Goal: Register for event/course

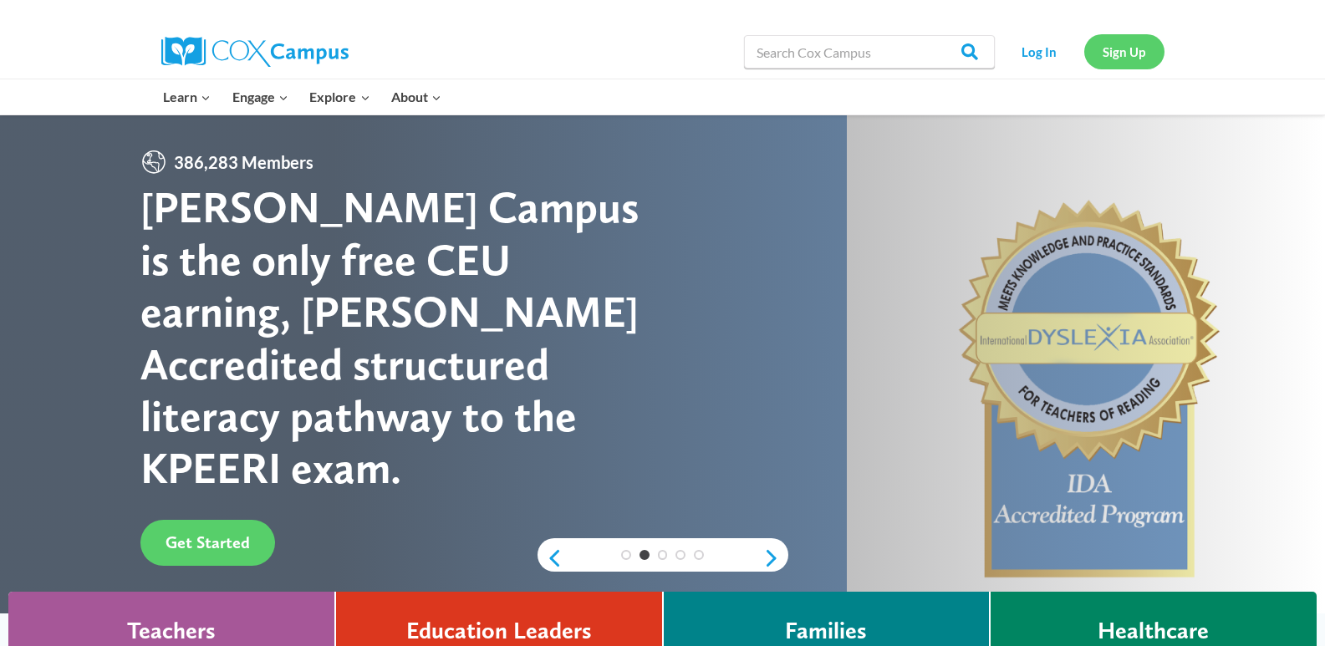
click at [1105, 53] on link "Sign Up" at bounding box center [1124, 51] width 80 height 34
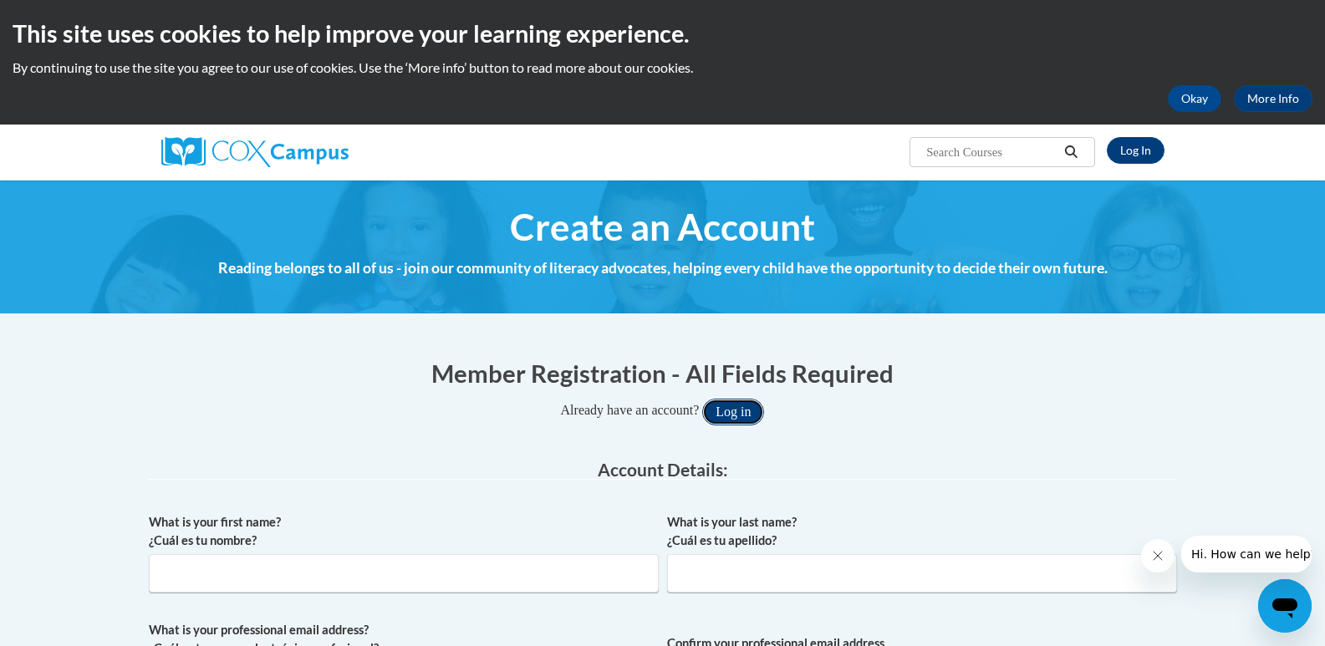
click at [748, 416] on button "Log in" at bounding box center [733, 412] width 62 height 27
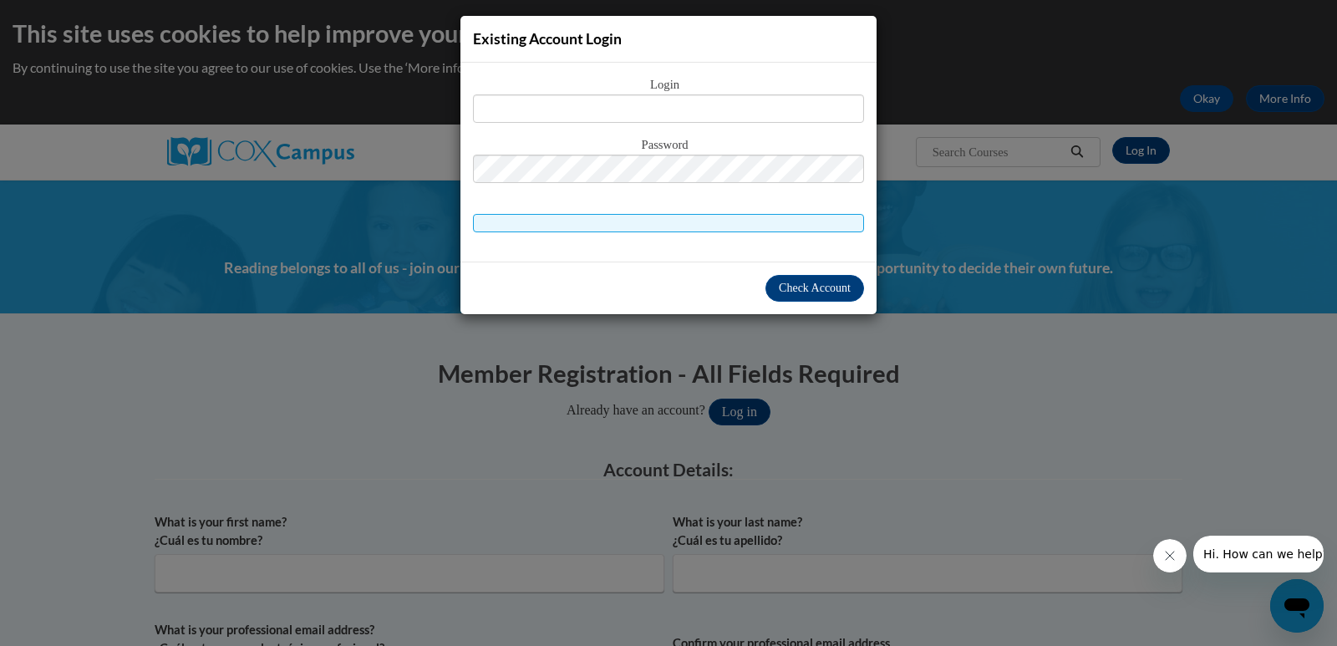
click at [807, 430] on div "Existing Account Login Login Password" at bounding box center [668, 323] width 1337 height 646
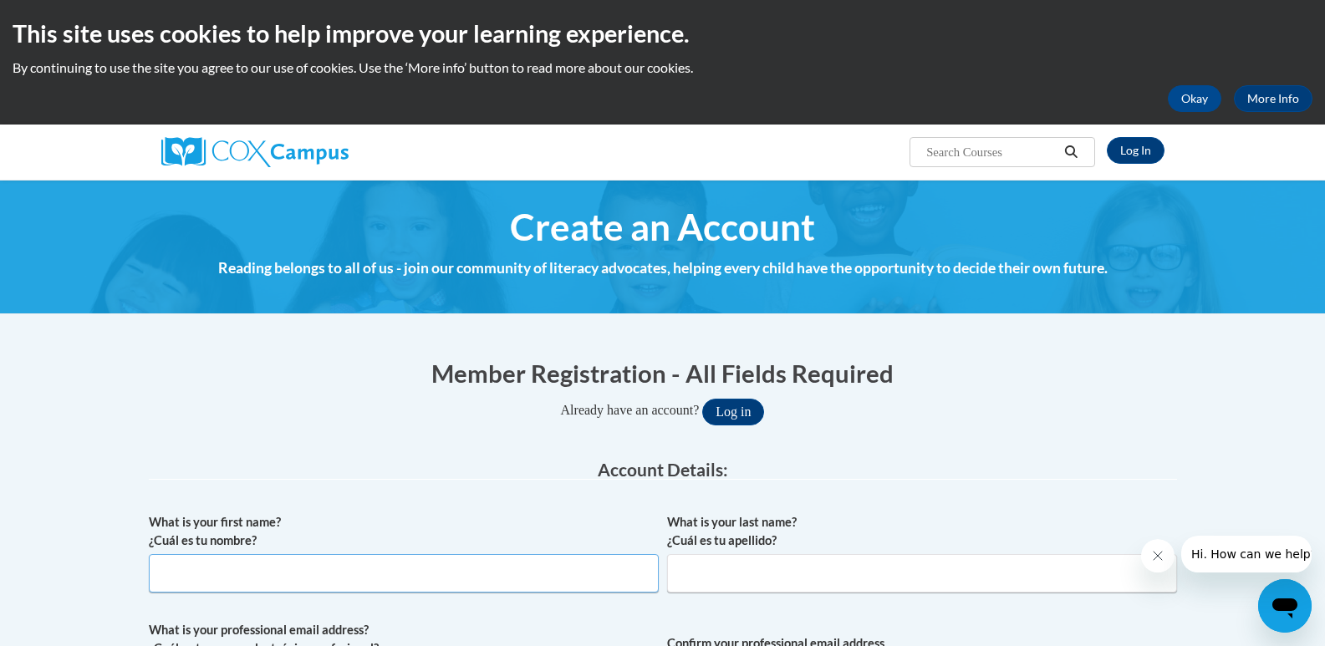
click at [397, 575] on input "What is your first name? ¿Cuál es tu nombre?" at bounding box center [404, 573] width 510 height 38
click at [397, 575] on input "Elizbaeth" at bounding box center [404, 573] width 510 height 38
type input "Elizabeth"
type input "Klohn"
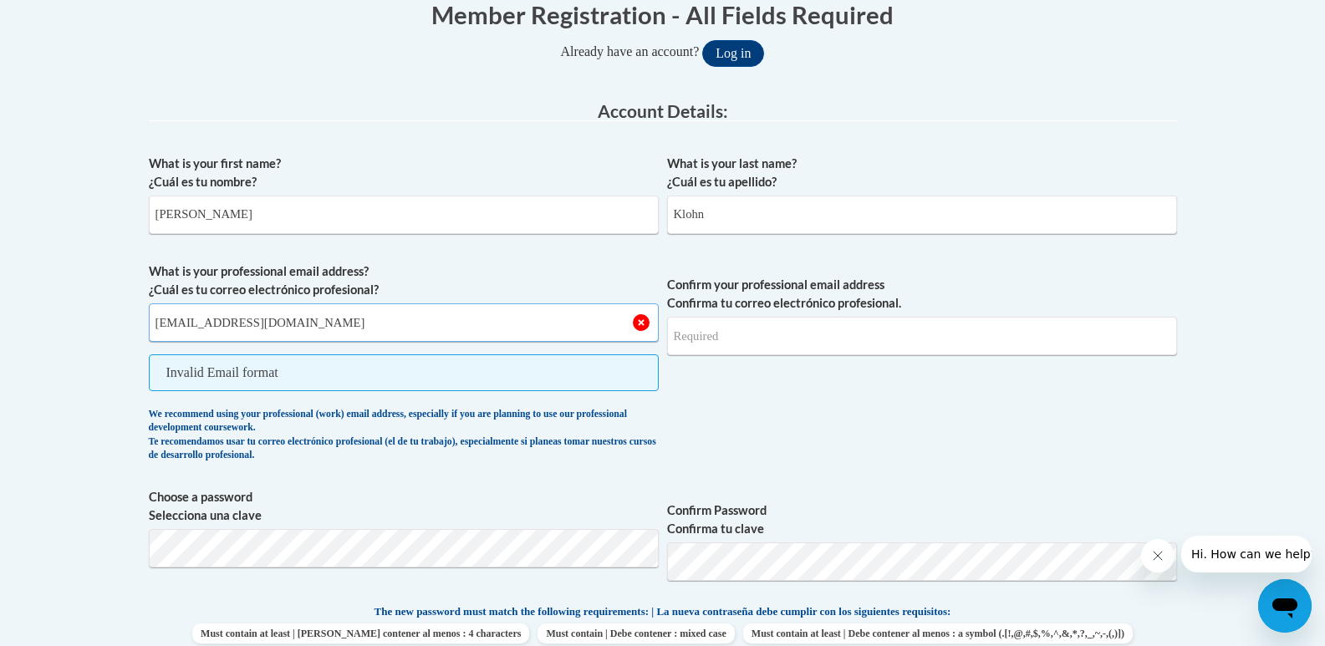
type input "[EMAIL_ADDRESS][DOMAIN_NAME]"
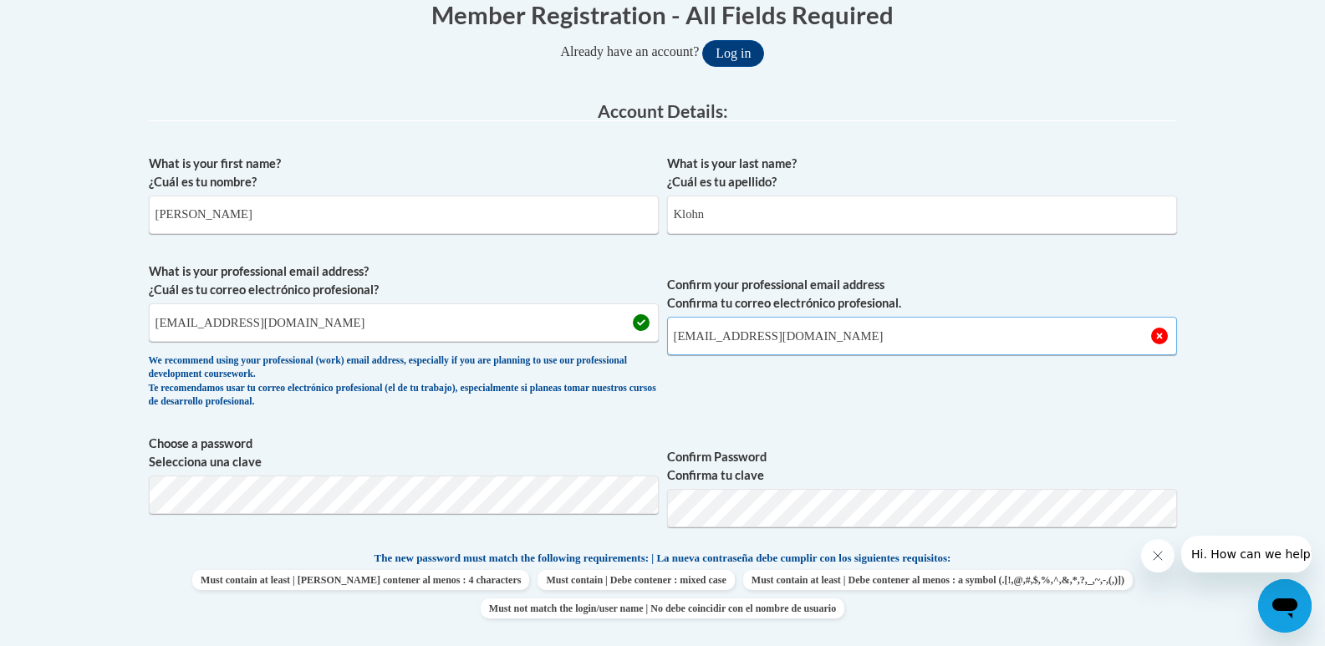
type input "[EMAIL_ADDRESS][DOMAIN_NAME]"
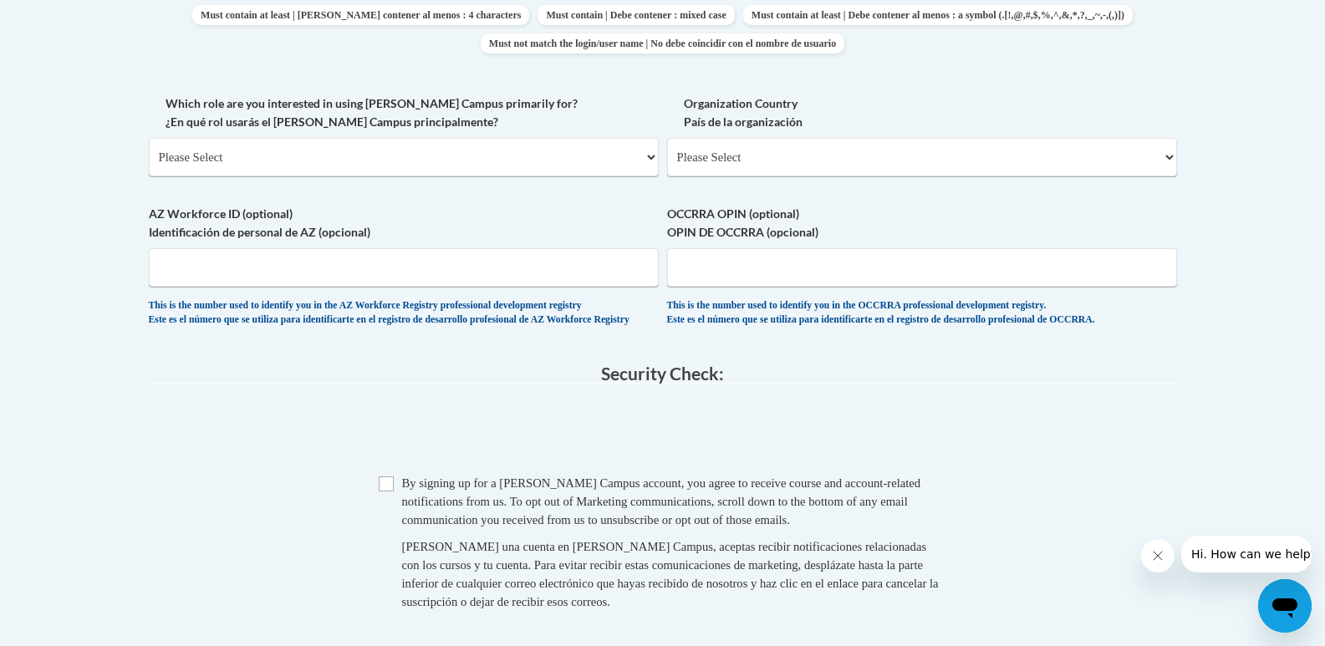
click at [1293, 229] on body "This site uses cookies to help improve your learning experience. By continuing …" at bounding box center [662, 96] width 1325 height 2040
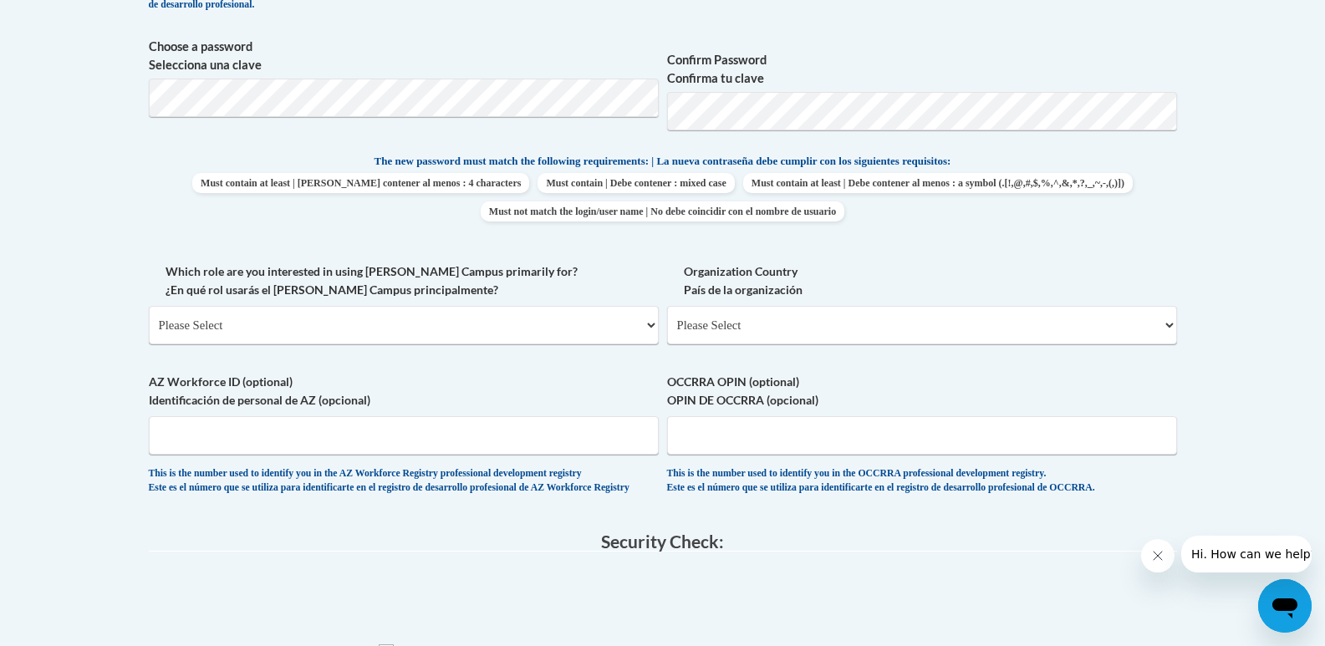
scroll to position [752, 0]
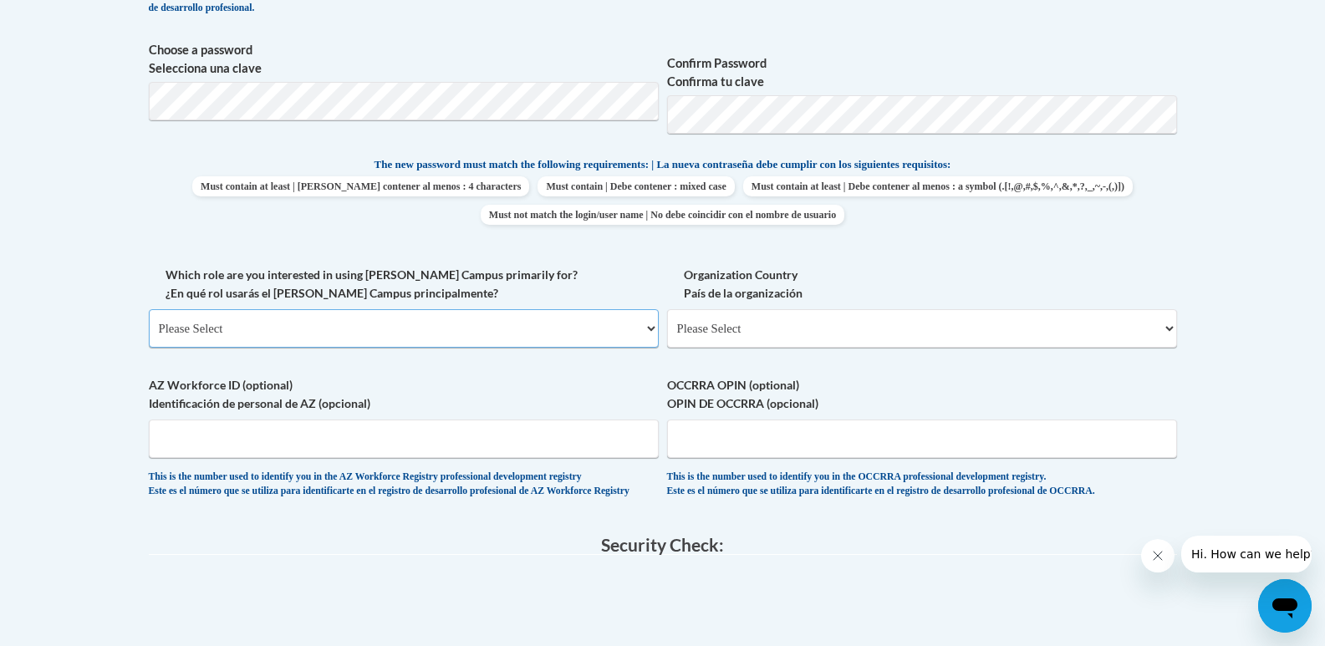
click at [371, 324] on select "Please Select College/University | Colegio/Universidad Community/Nonprofit Part…" at bounding box center [404, 328] width 510 height 38
select select "fbf2d438-af2f-41f8-98f1-81c410e29de3"
click at [149, 309] on select "Please Select College/University | Colegio/Universidad Community/Nonprofit Part…" at bounding box center [404, 328] width 510 height 38
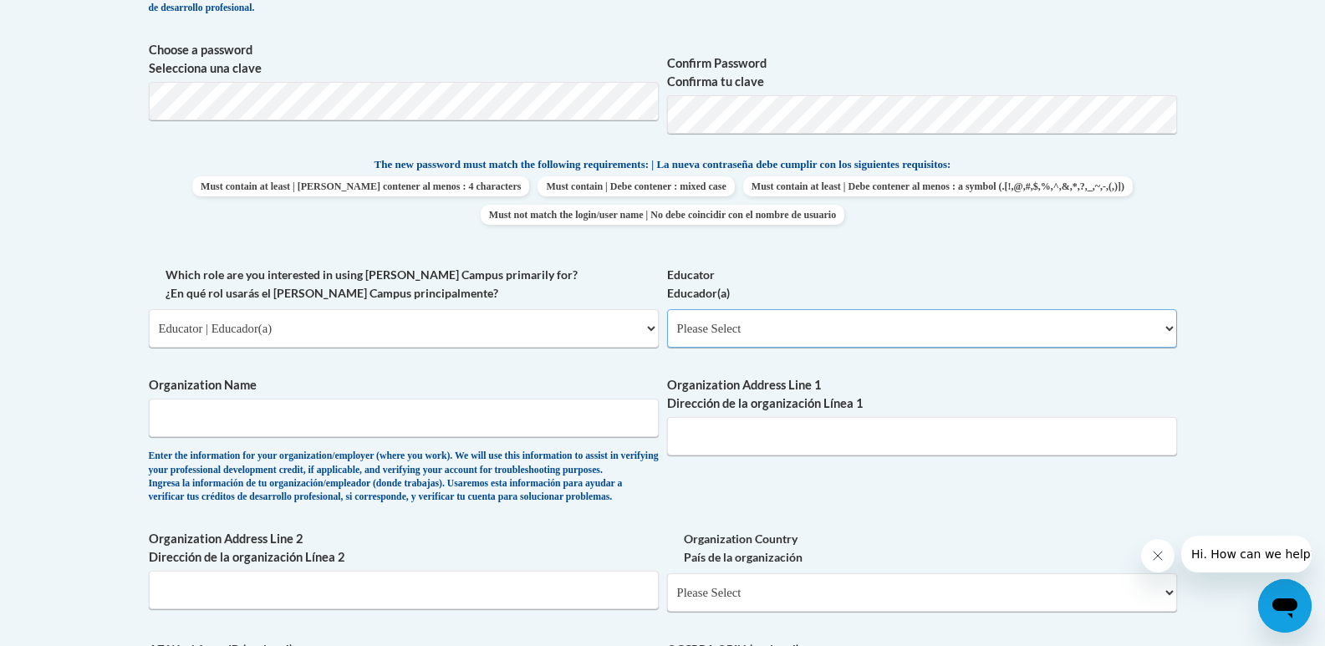
click at [845, 333] on select "Please Select Early Learning/Daycare Teacher/Family Home Care Provider | Maestr…" at bounding box center [922, 328] width 510 height 38
select select "67563ca1-16dc-4830-a7b3-94a34bed3689"
click at [667, 309] on select "Please Select Early Learning/Daycare Teacher/Family Home Care Provider | Maestr…" at bounding box center [922, 328] width 510 height 38
click at [586, 414] on input "Organization Name" at bounding box center [404, 418] width 510 height 38
type input "S"
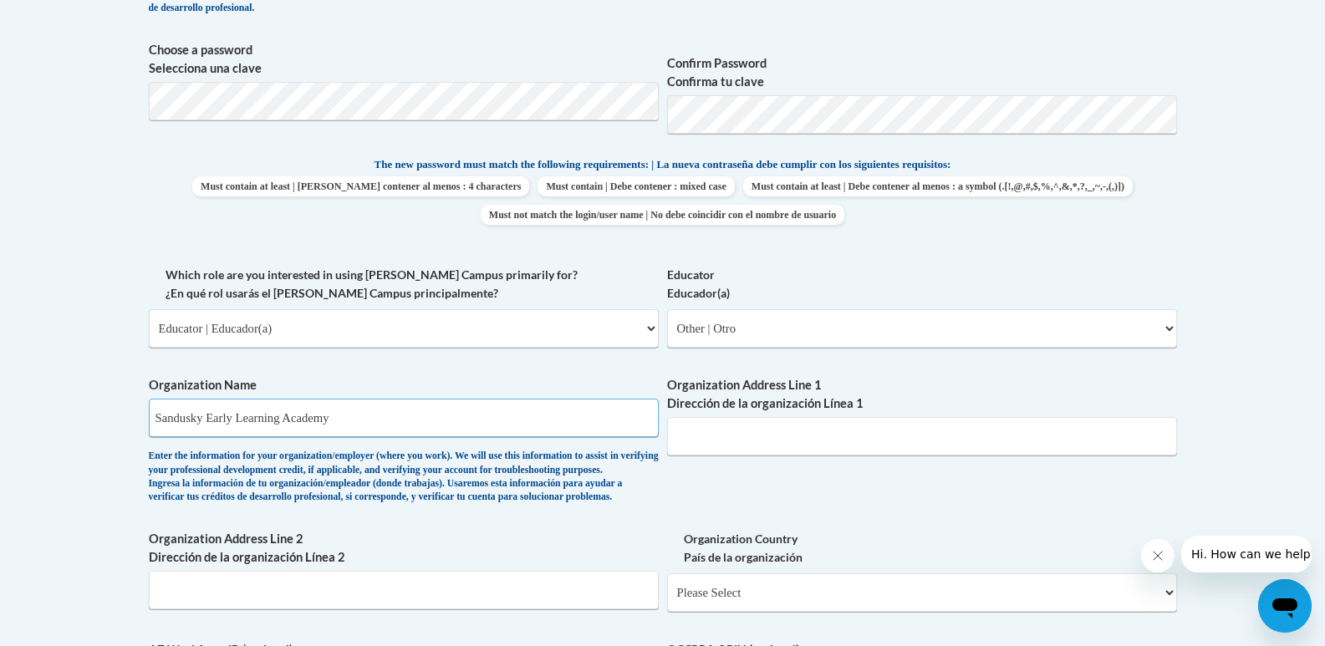
type input "Sandusky Early Learning Academy"
type input "2314 Hancock Street"
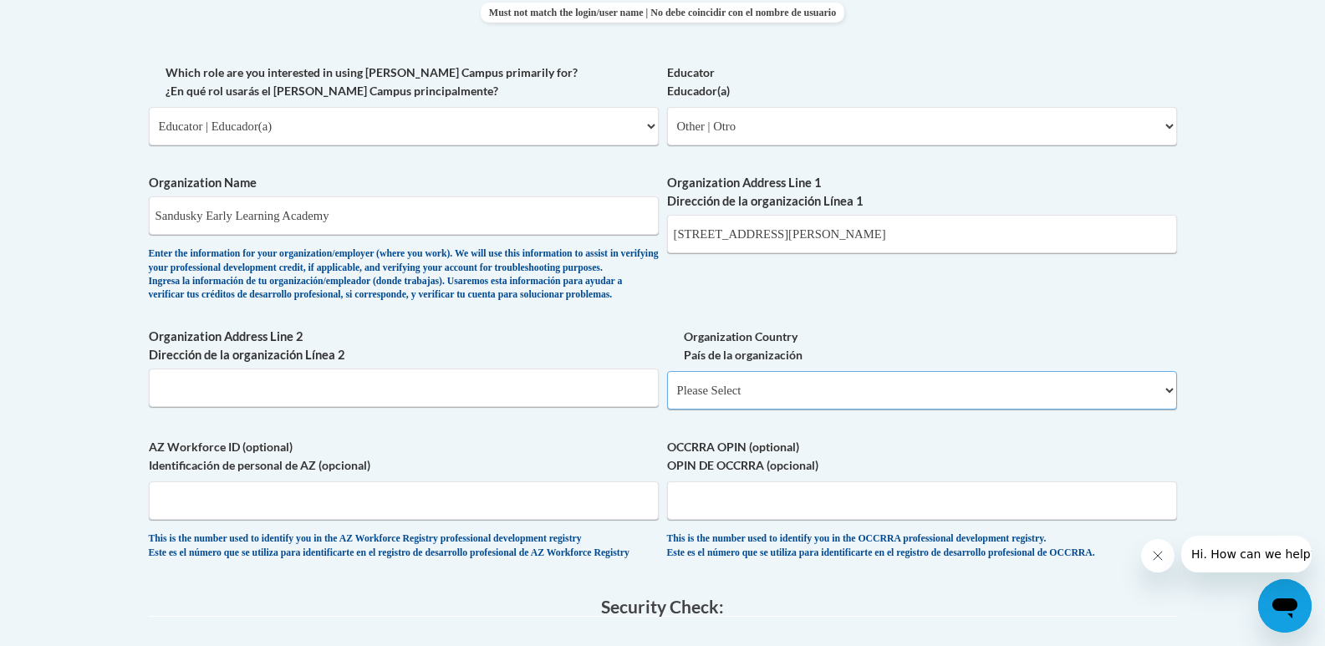
scroll to position [1008, 0]
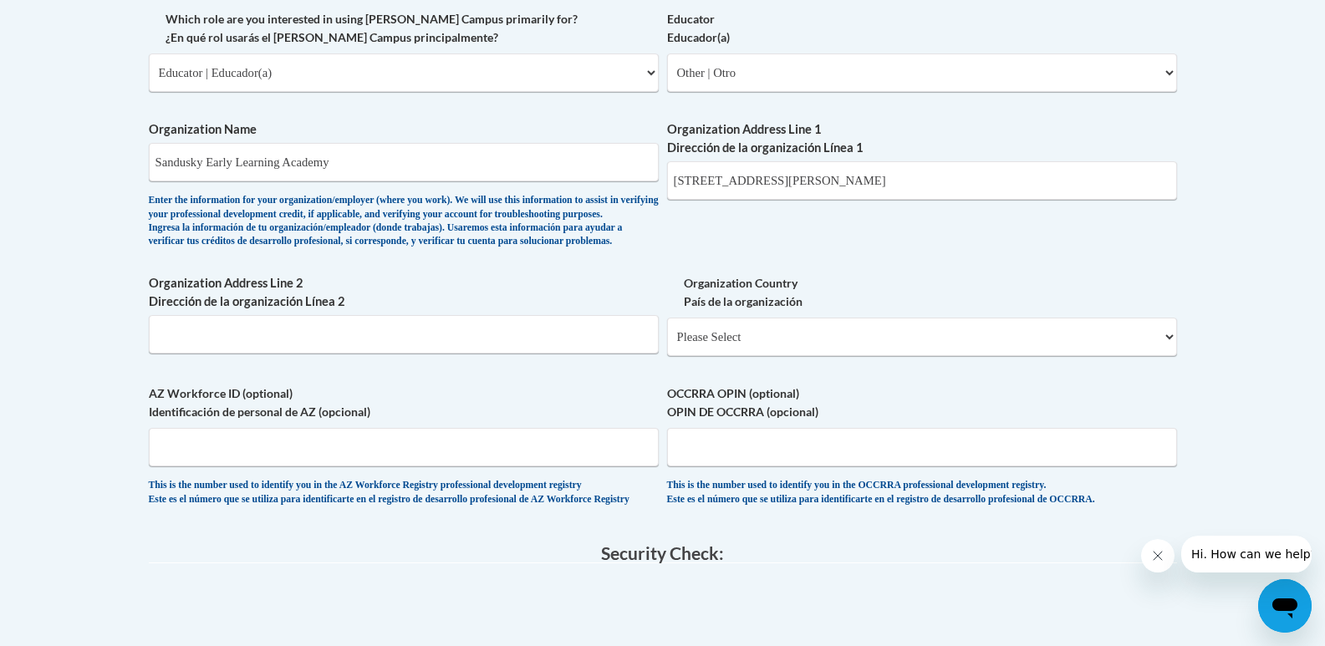
click at [1036, 369] on div "Organization Country País de la organización Please Select United States | Esta…" at bounding box center [922, 321] width 510 height 94
click at [1012, 356] on select "Please Select United States | Estados Unidos Outside of the United States | Fue…" at bounding box center [922, 337] width 510 height 38
select select "ad49bcad-a171-4b2e-b99c-48b446064914"
click at [667, 344] on select "Please Select United States | Estados Unidos Outside of the United States | Fue…" at bounding box center [922, 337] width 510 height 38
select select
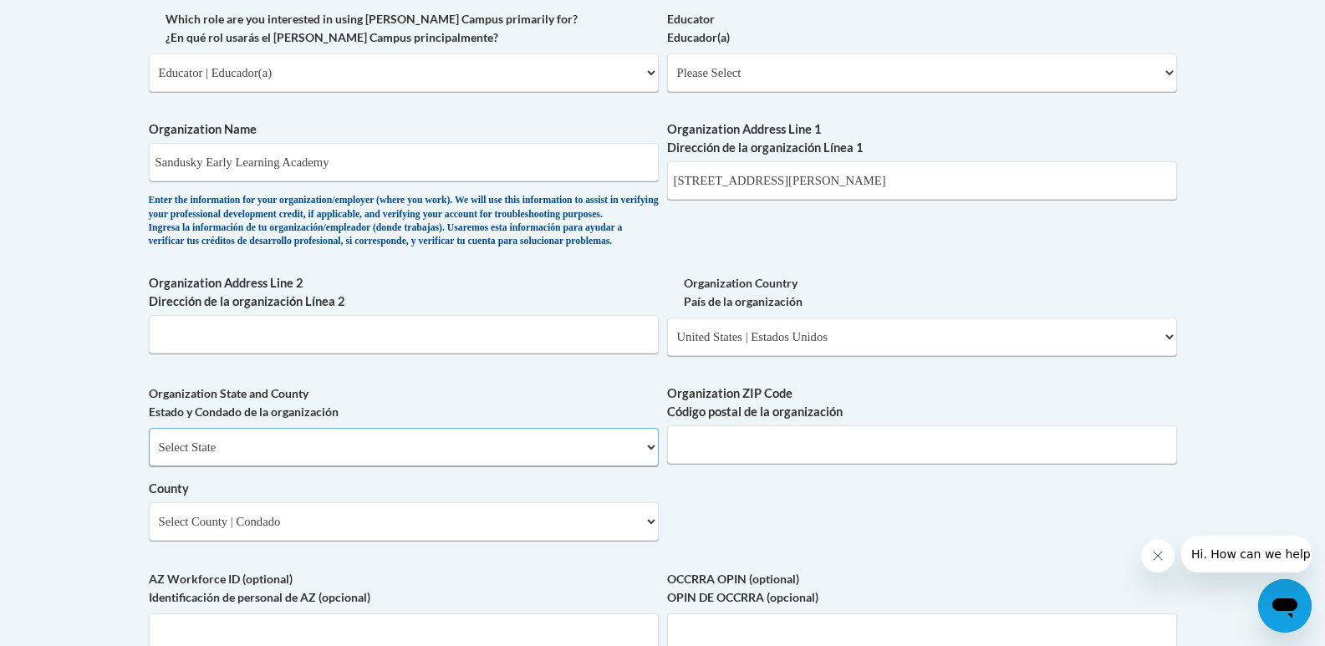
click at [375, 466] on select "Select State Alabama Alaska Arizona Arkansas California Colorado Connecticut De…" at bounding box center [404, 447] width 510 height 38
select select "Ohio"
click at [149, 456] on select "Select State Alabama Alaska Arizona Arkansas California Colorado Connecticut De…" at bounding box center [404, 447] width 510 height 38
click at [837, 460] on input "Organization ZIP Code Código postal de la organización" at bounding box center [922, 444] width 510 height 38
type input "5"
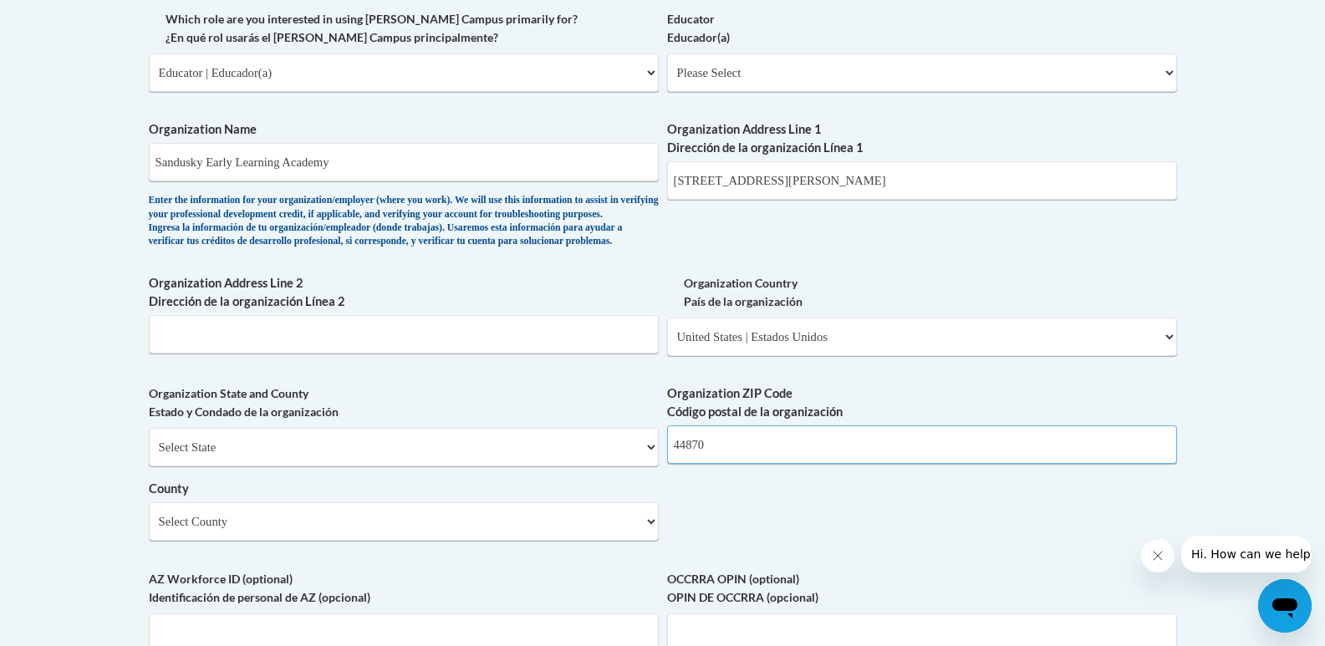
type input "44870"
click at [354, 541] on select "Select County Adams Allen Ashland Ashtabula Athens Auglaize Belmont Brown Butle…" at bounding box center [404, 521] width 510 height 38
select select "Erie"
click at [149, 530] on select "Select County Adams Allen Ashland Ashtabula Athens Auglaize Belmont Brown Butle…" at bounding box center [404, 521] width 510 height 38
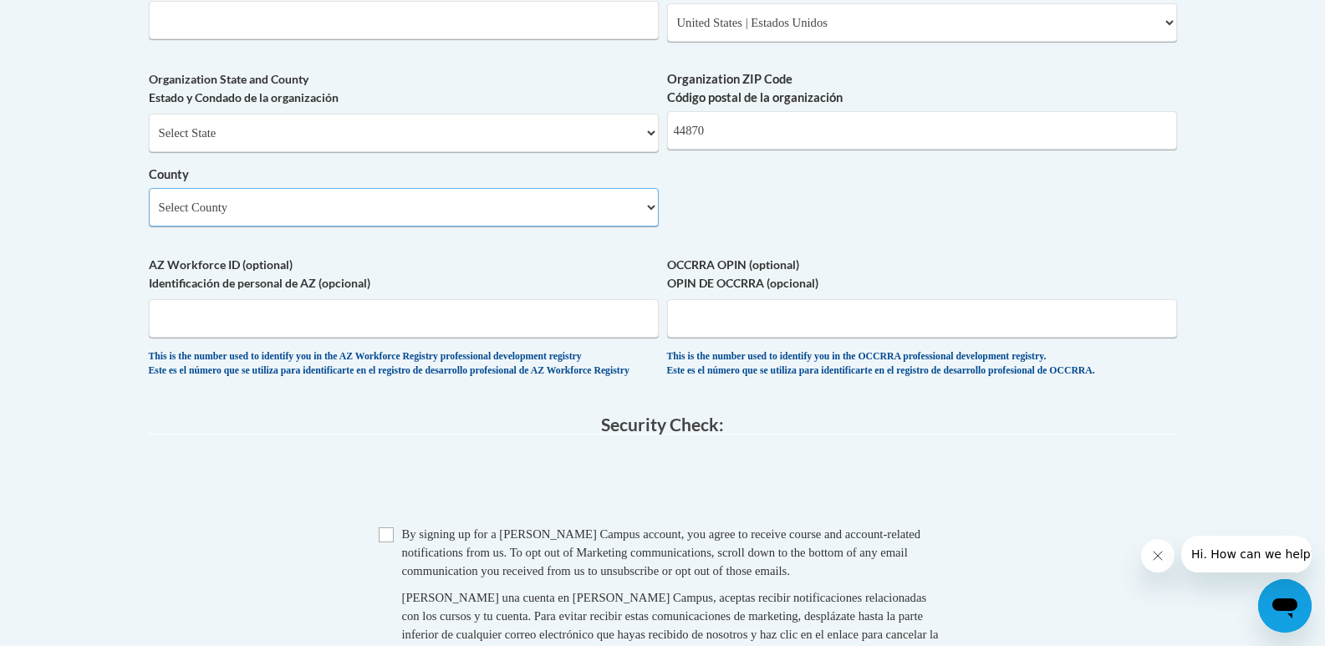
scroll to position [1342, 0]
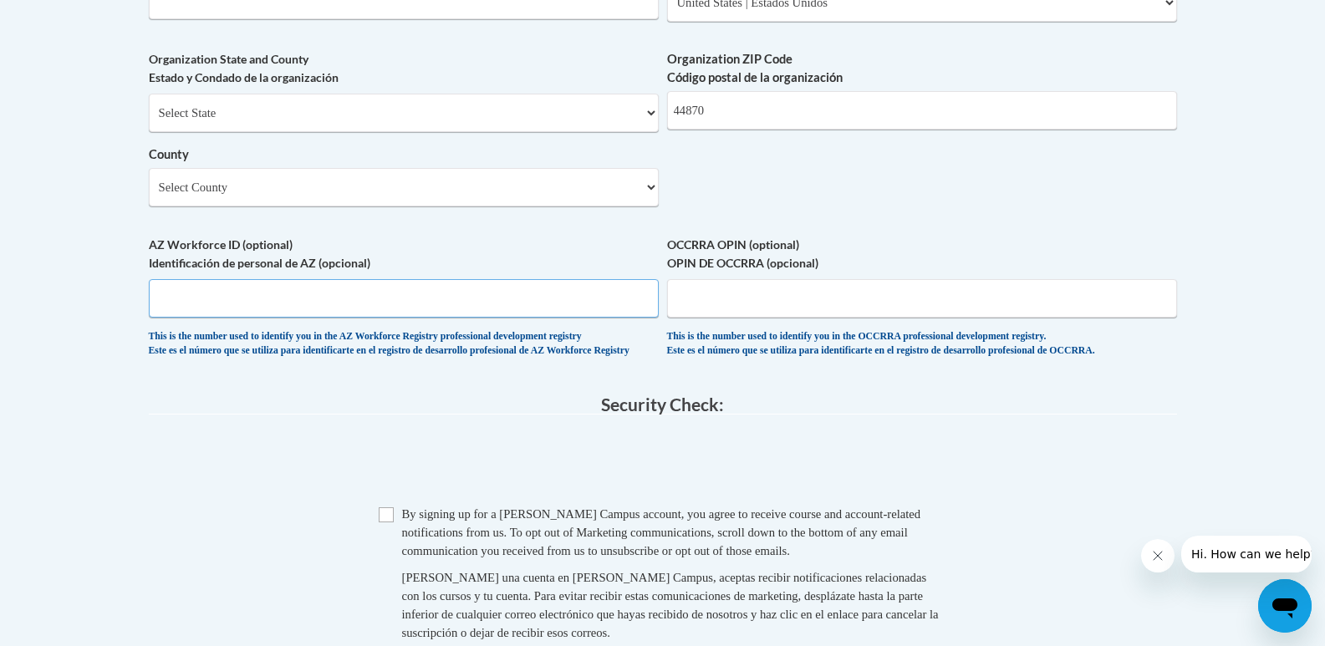
click at [341, 318] on input "AZ Workforce ID (optional) Identificación de personal de AZ (opcional)" at bounding box center [404, 298] width 510 height 38
drag, startPoint x: 881, startPoint y: 344, endPoint x: 874, endPoint y: 338, distance: 9.5
click at [874, 318] on input "OCCRRA OPIN (optional) OPIN DE OCCRRA (opcional)" at bounding box center [922, 298] width 510 height 38
paste input "1145-3584"
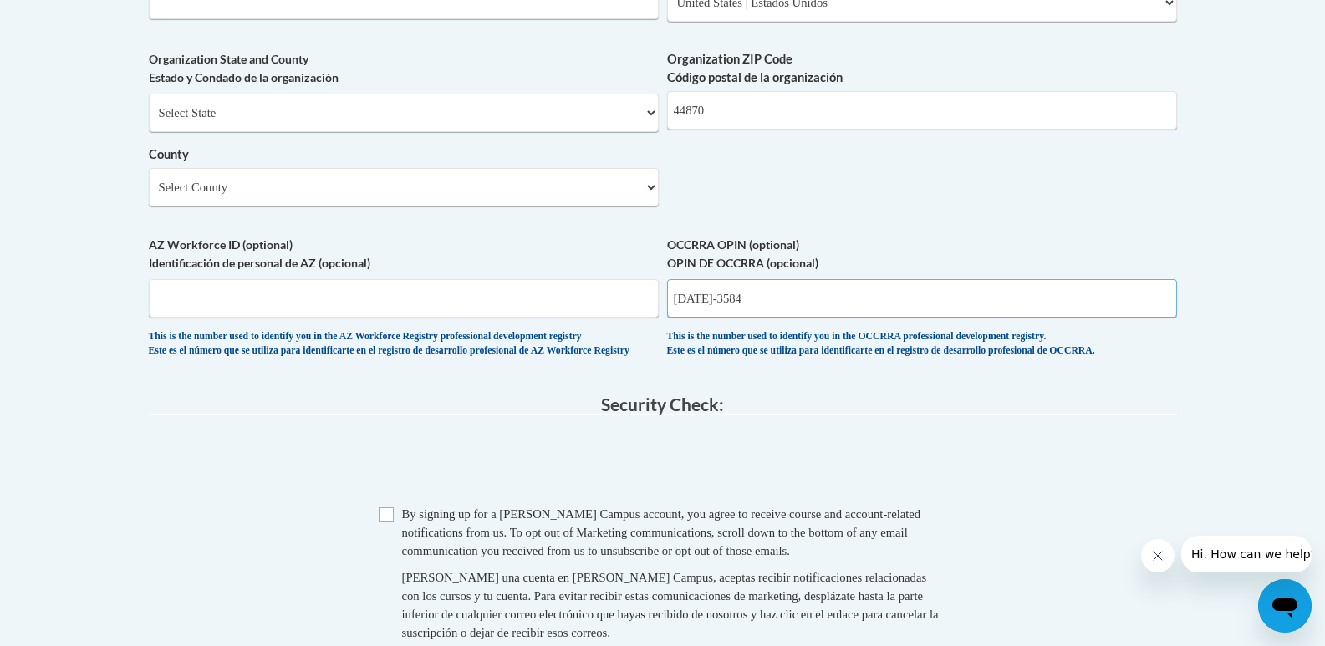
type input "1145-3584"
click at [389, 522] on input "Checkbox" at bounding box center [386, 514] width 15 height 15
checkbox input "true"
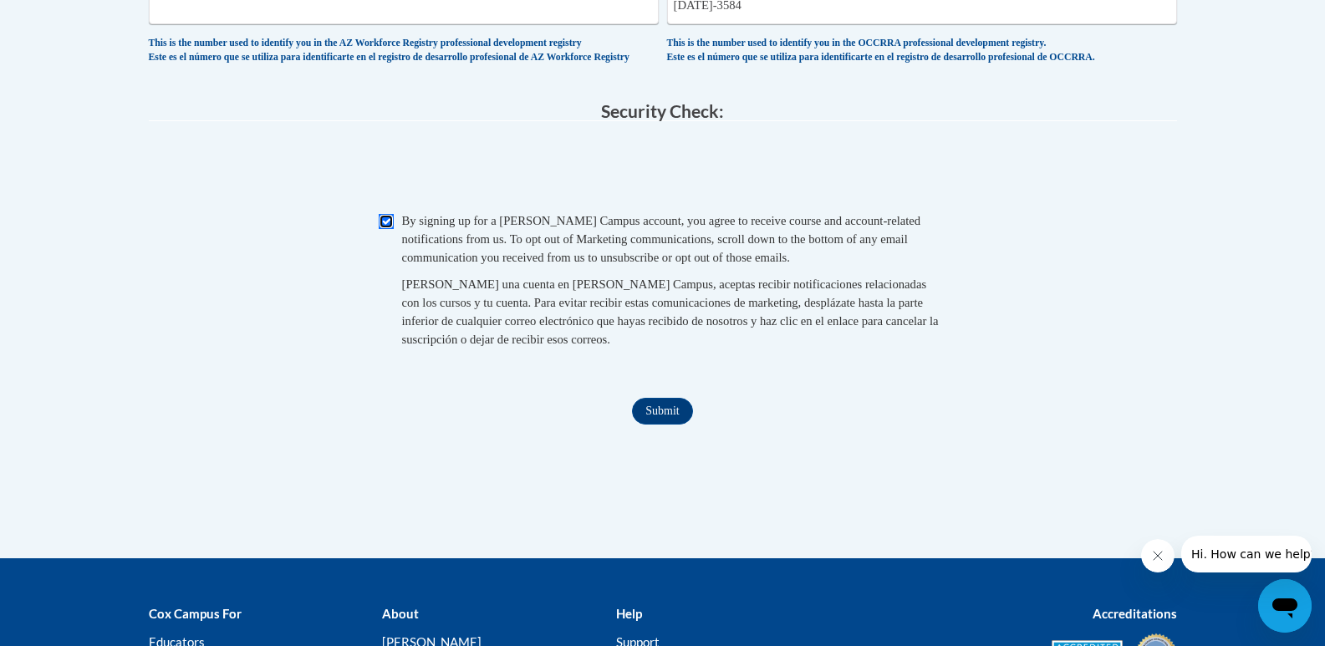
scroll to position [1649, 0]
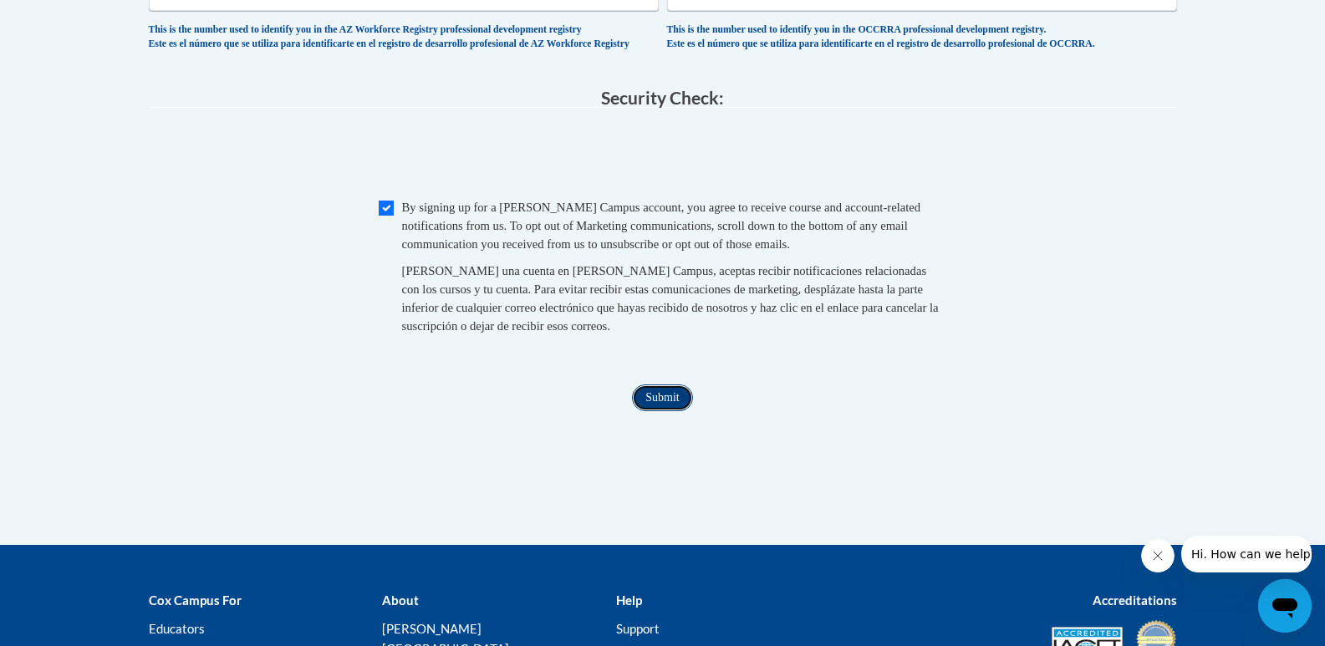
click at [674, 411] on input "Submit" at bounding box center [662, 397] width 60 height 27
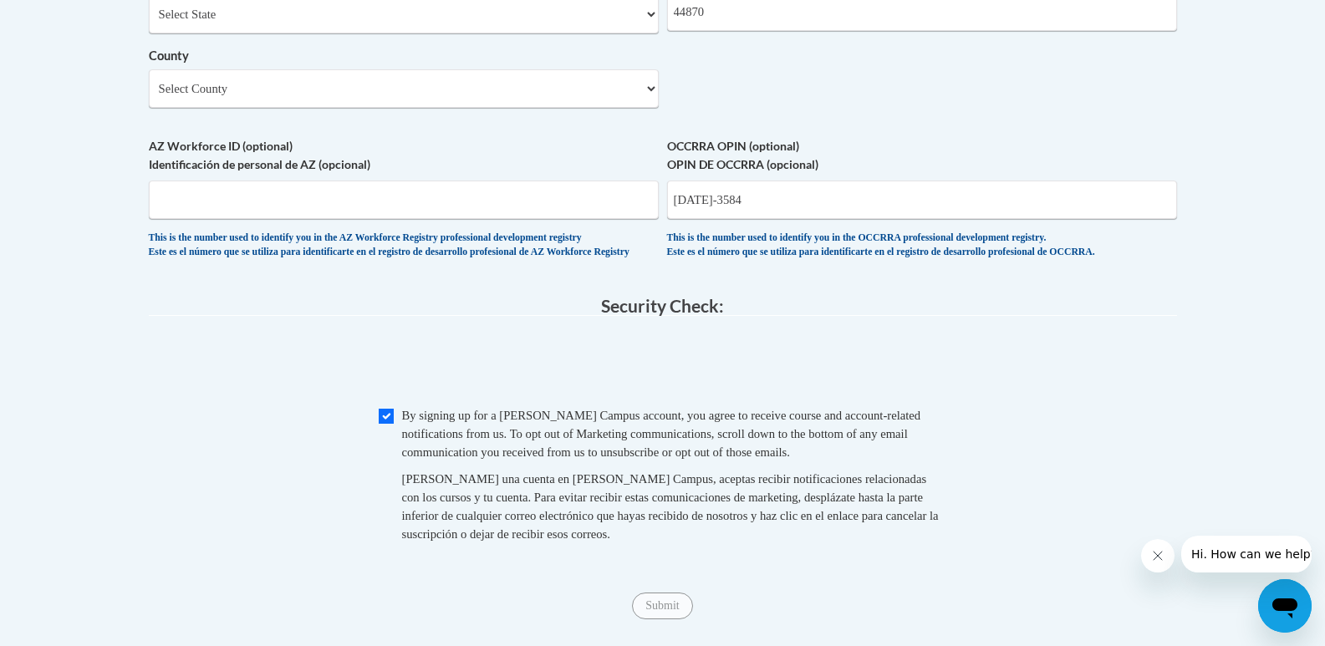
scroll to position [1411, 0]
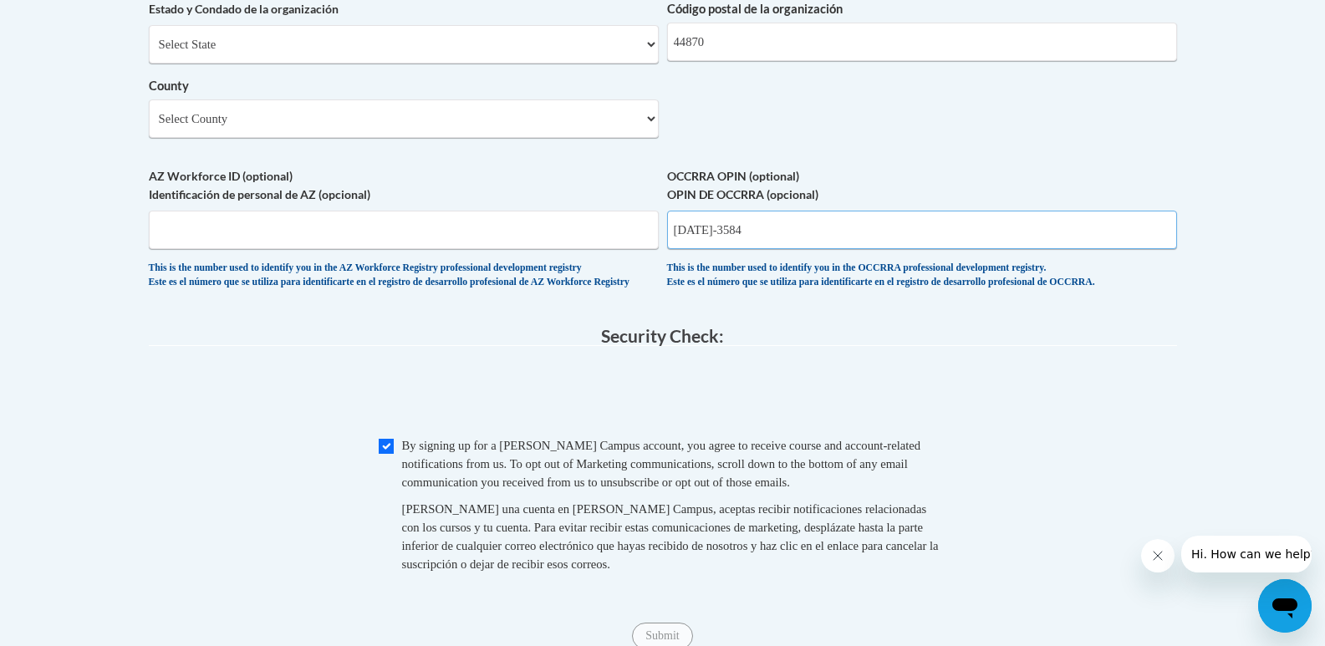
click at [705, 249] on input "1145-3584" at bounding box center [922, 230] width 510 height 38
type input "11453584"
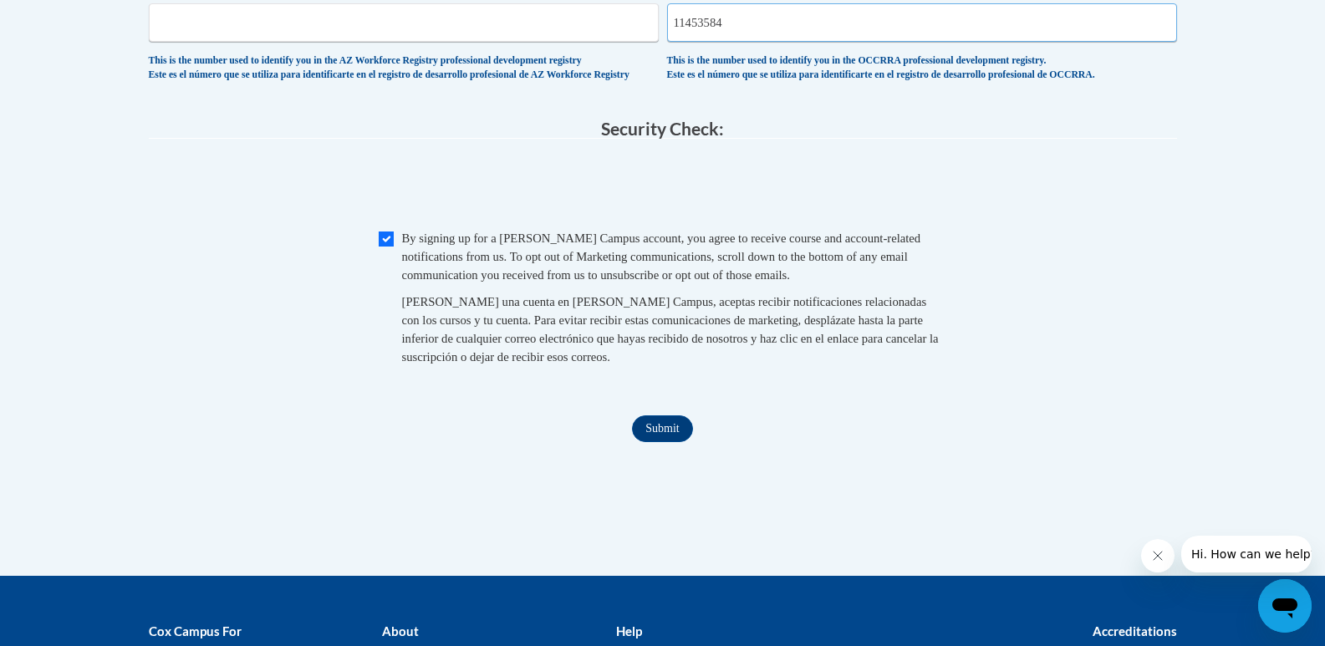
scroll to position [1632, 0]
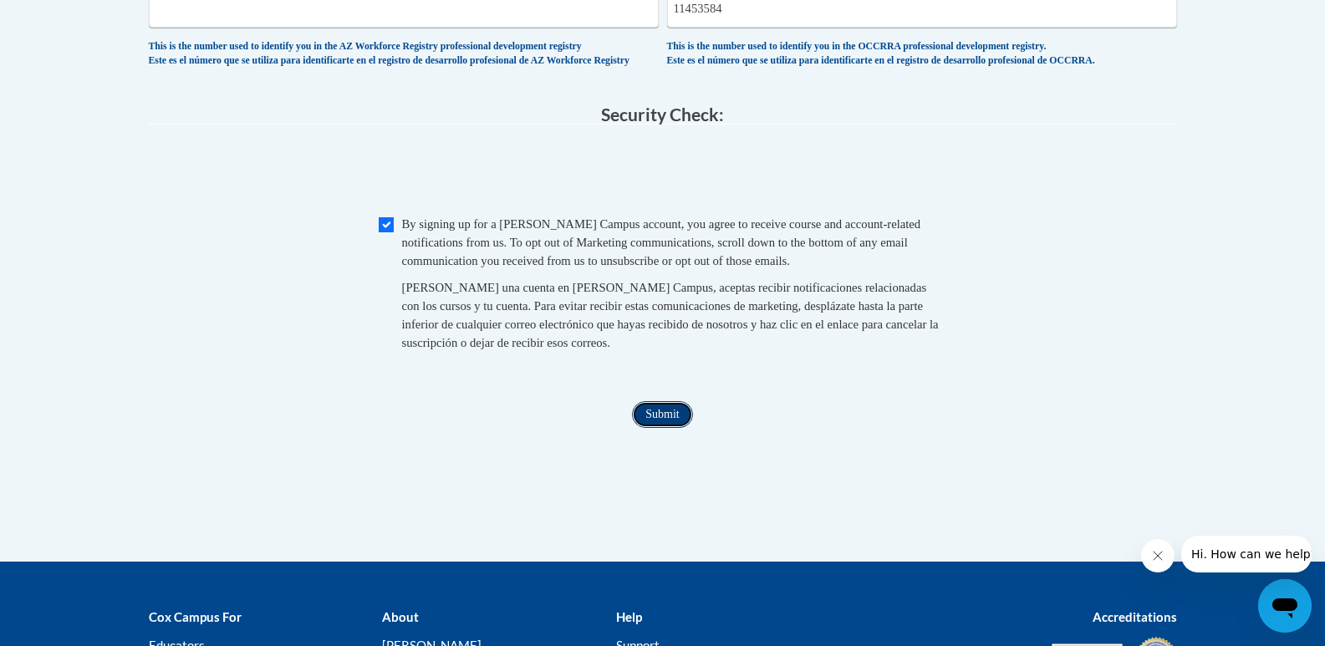
click at [651, 428] on input "Submit" at bounding box center [662, 414] width 60 height 27
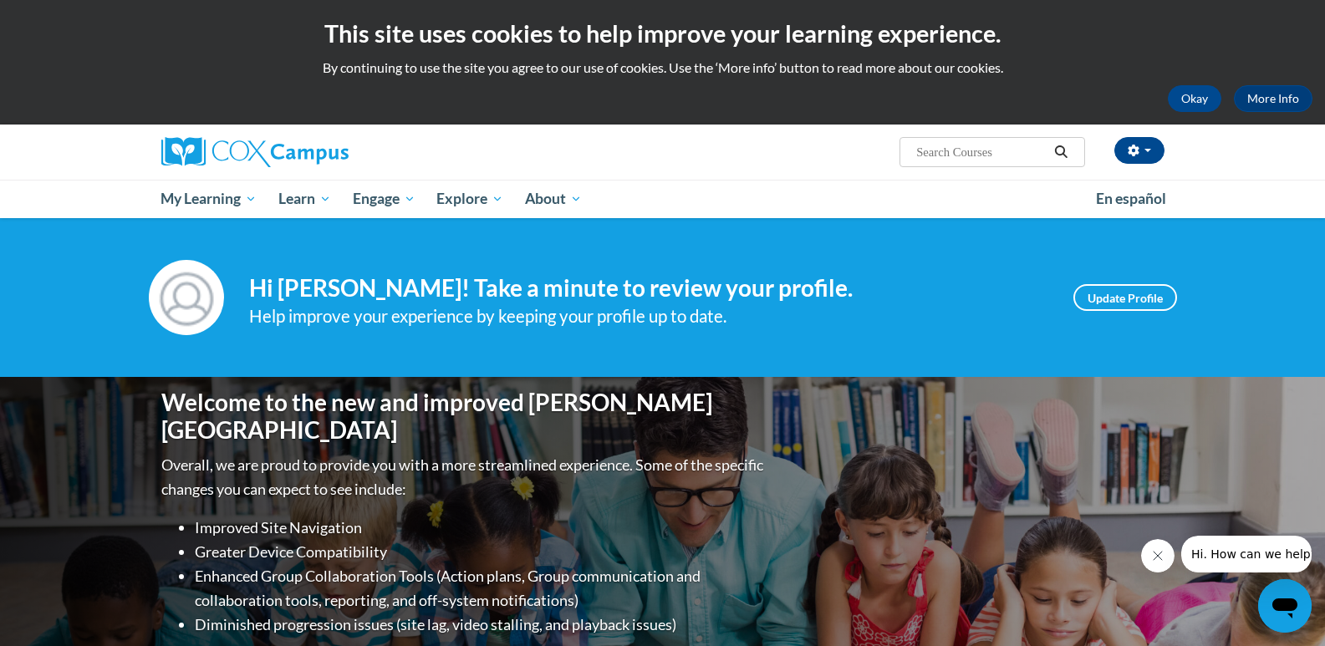
drag, startPoint x: 1229, startPoint y: 282, endPoint x: 1150, endPoint y: 324, distance: 90.1
click at [1168, 318] on div "Your profile Hi Elizabeth Klohn! Take a minute to review your profile. Help imp…" at bounding box center [662, 297] width 1325 height 159
click at [1124, 299] on link "Update Profile" at bounding box center [1125, 297] width 104 height 27
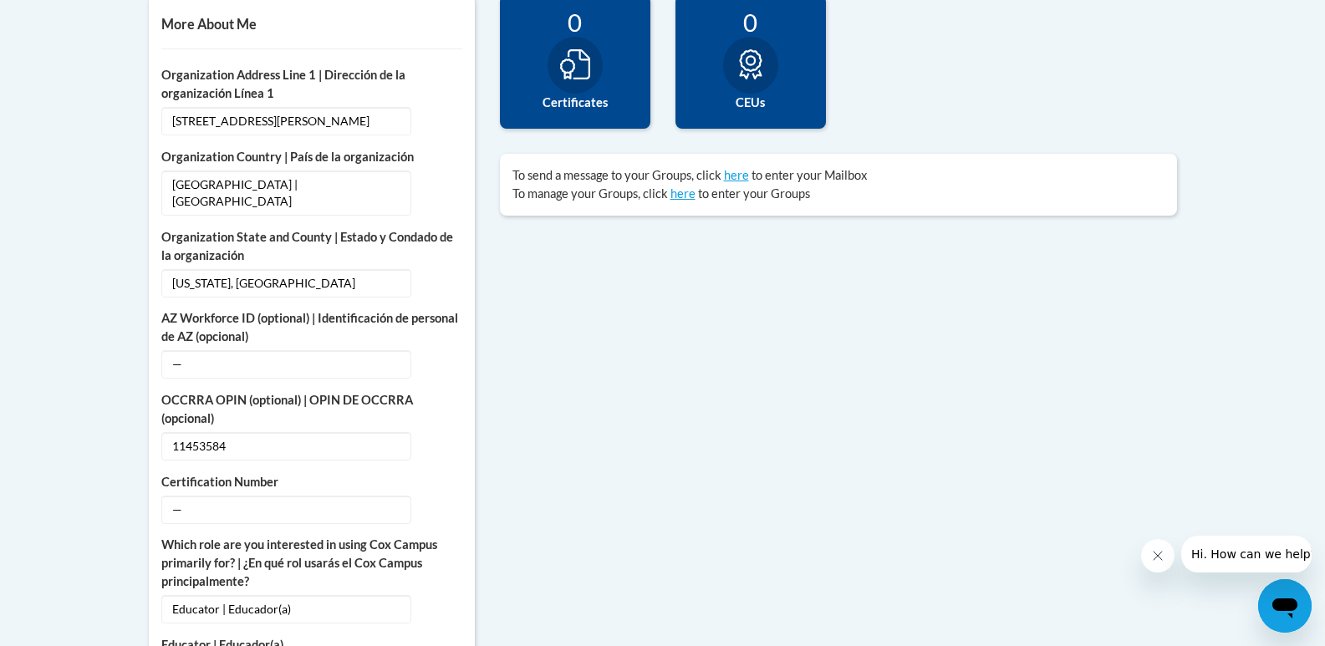
scroll to position [623, 0]
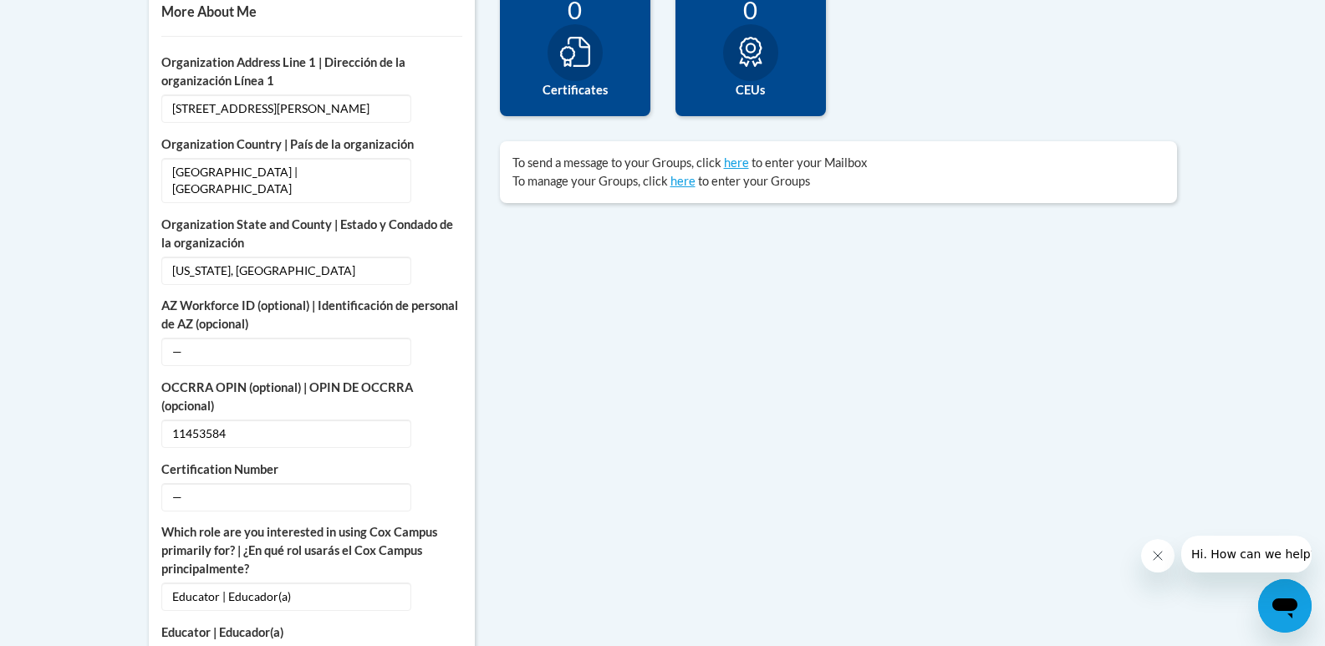
click at [1319, 268] on body "This site uses cookies to help improve your learning experience. By continuing …" at bounding box center [662, 579] width 1325 height 2404
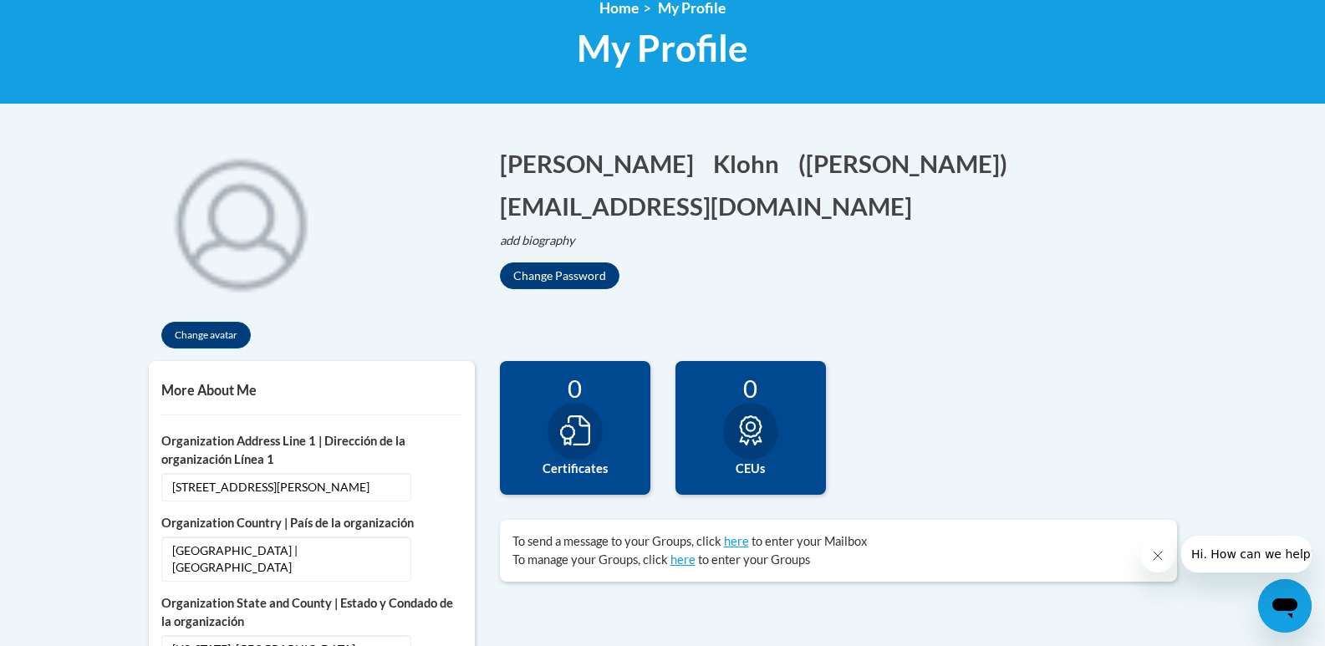
scroll to position [0, 0]
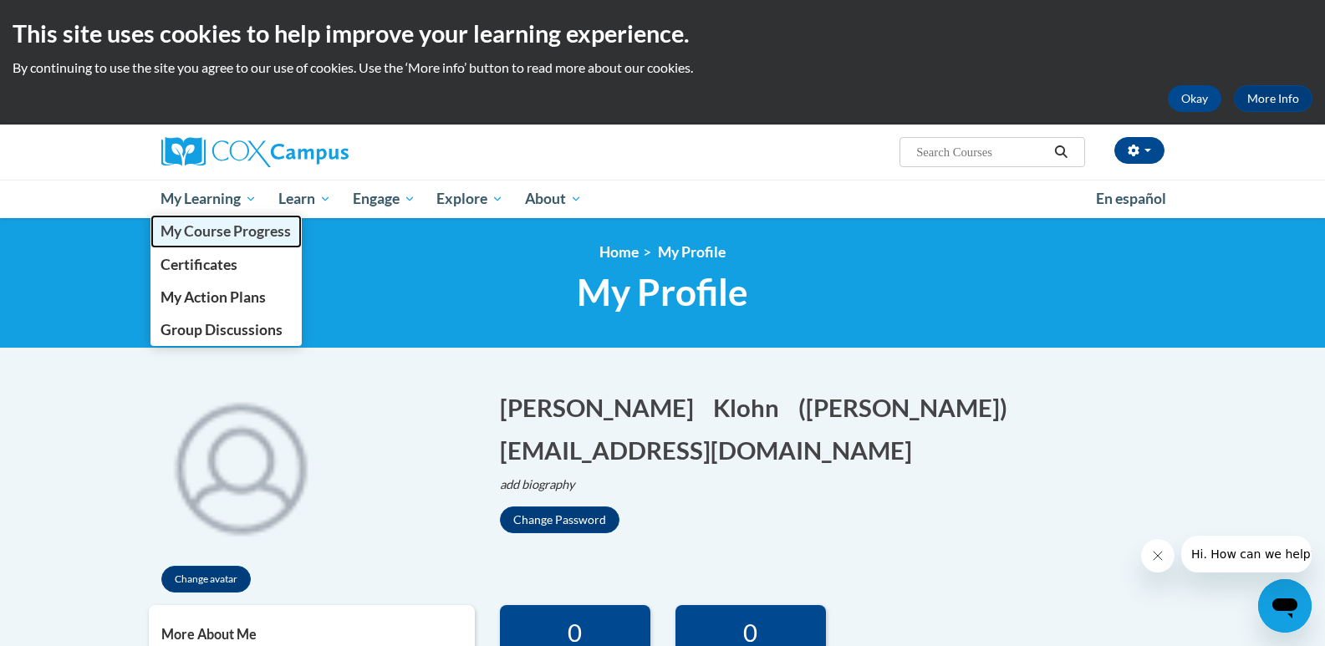
click at [196, 223] on span "My Course Progress" at bounding box center [225, 231] width 130 height 18
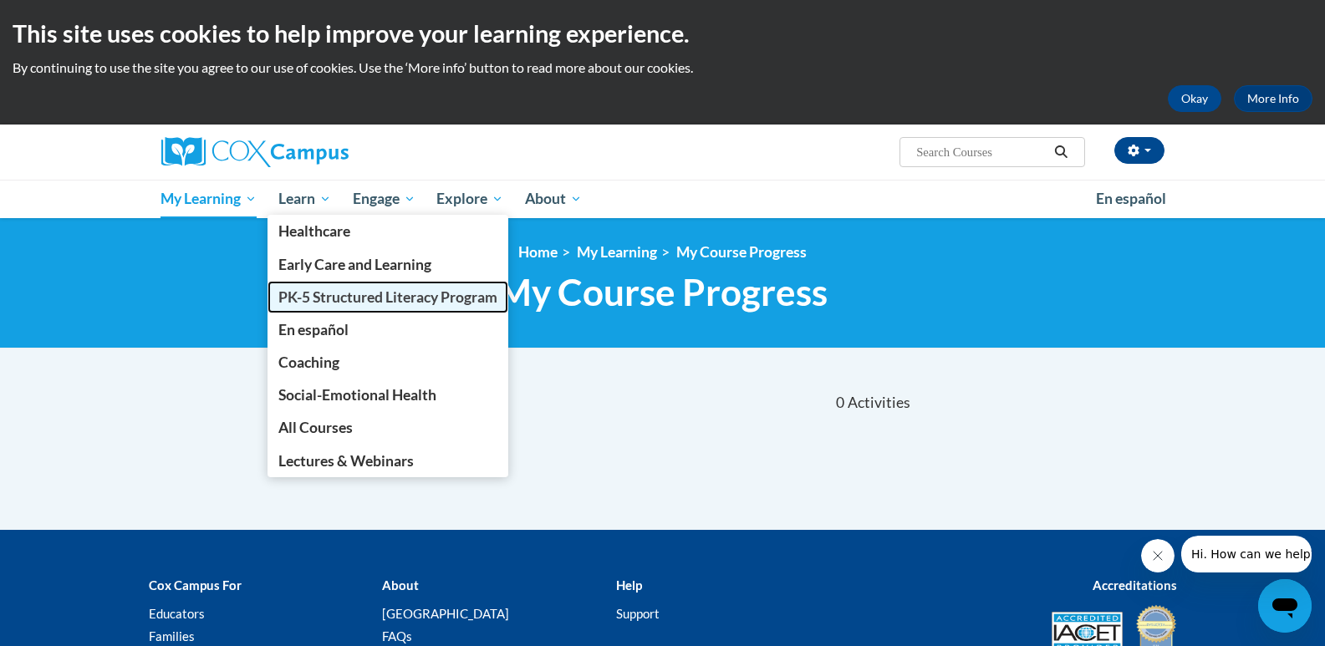
click at [332, 301] on span "PK-5 Structured Literacy Program" at bounding box center [387, 297] width 219 height 18
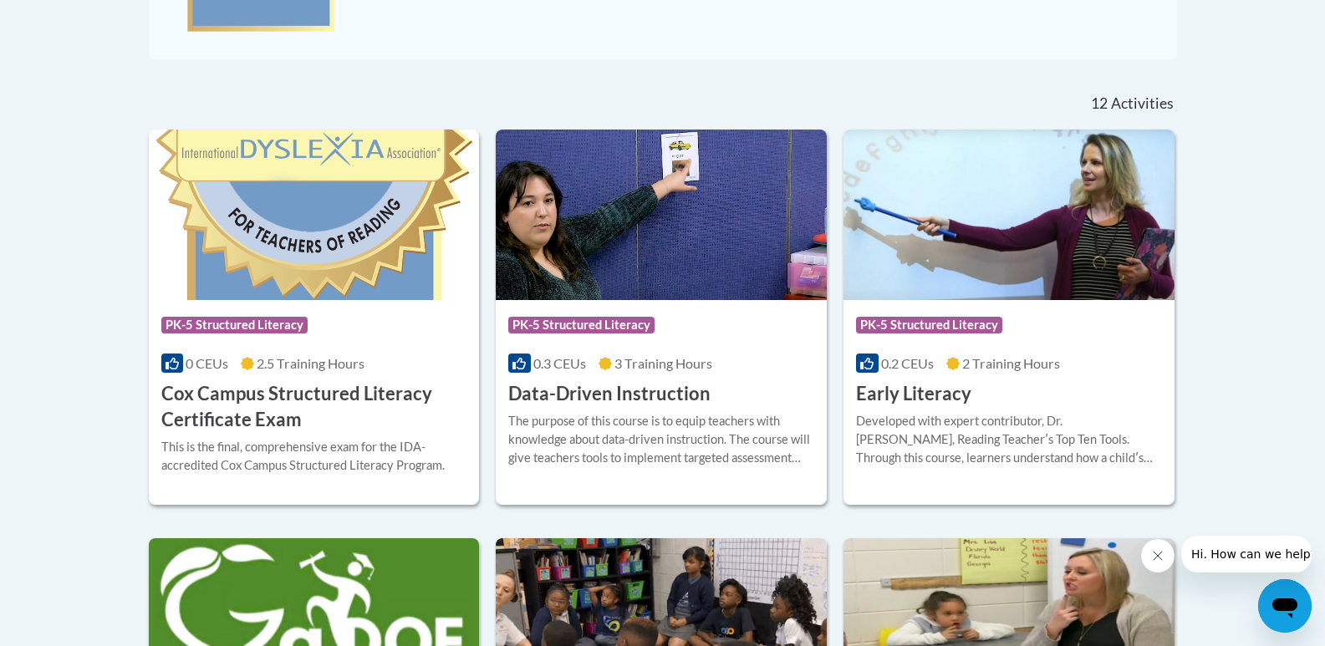
scroll to position [636, 0]
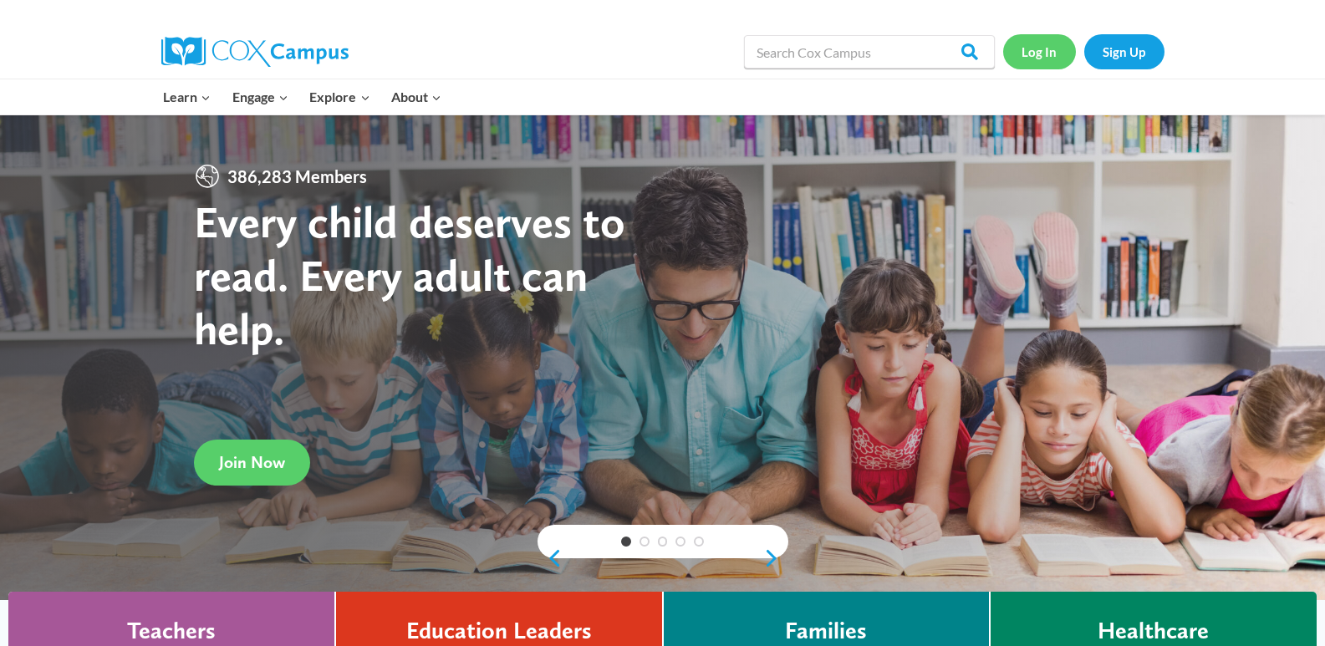
click at [1036, 56] on link "Log In" at bounding box center [1039, 51] width 73 height 34
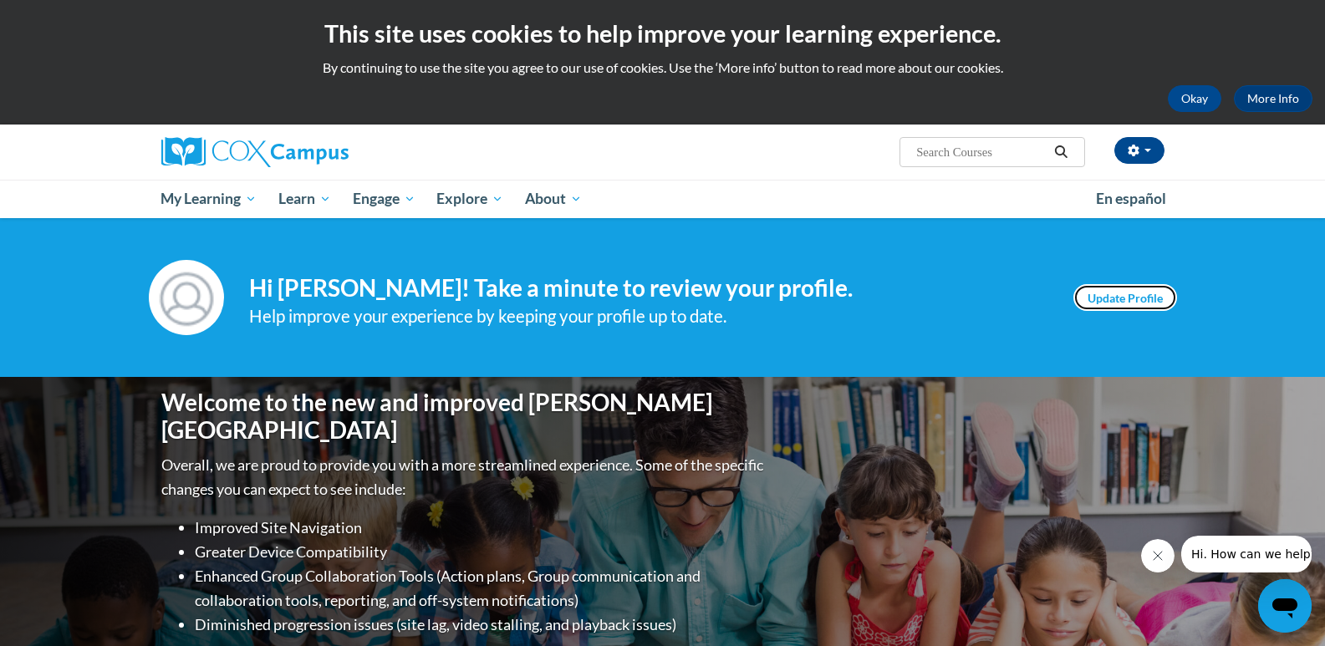
click at [1115, 301] on link "Update Profile" at bounding box center [1125, 297] width 104 height 27
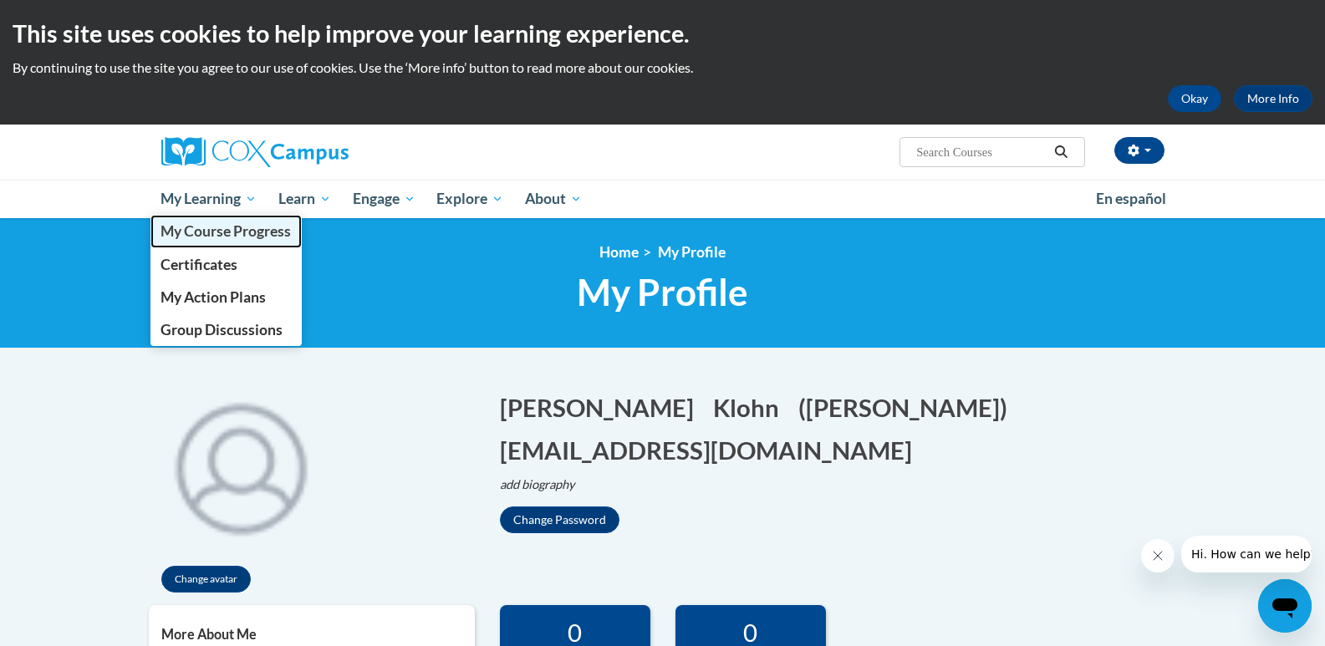
click at [245, 238] on span "My Course Progress" at bounding box center [225, 231] width 130 height 18
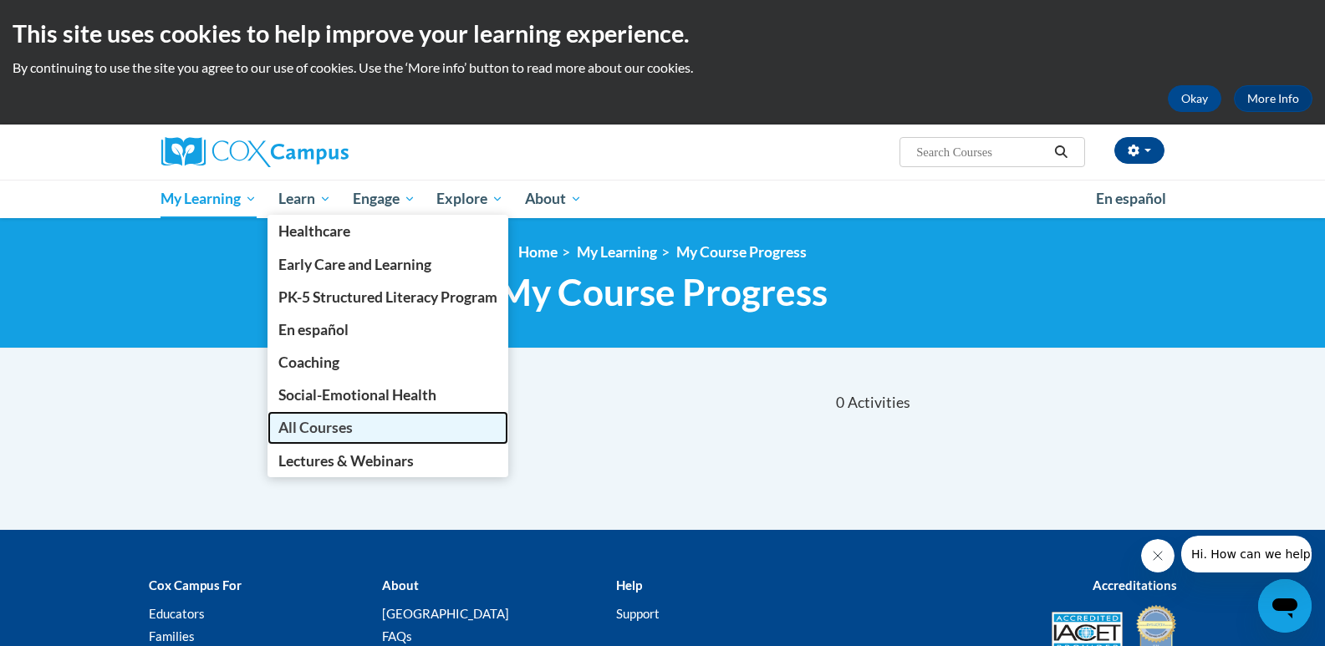
click at [308, 426] on span "All Courses" at bounding box center [315, 428] width 74 height 18
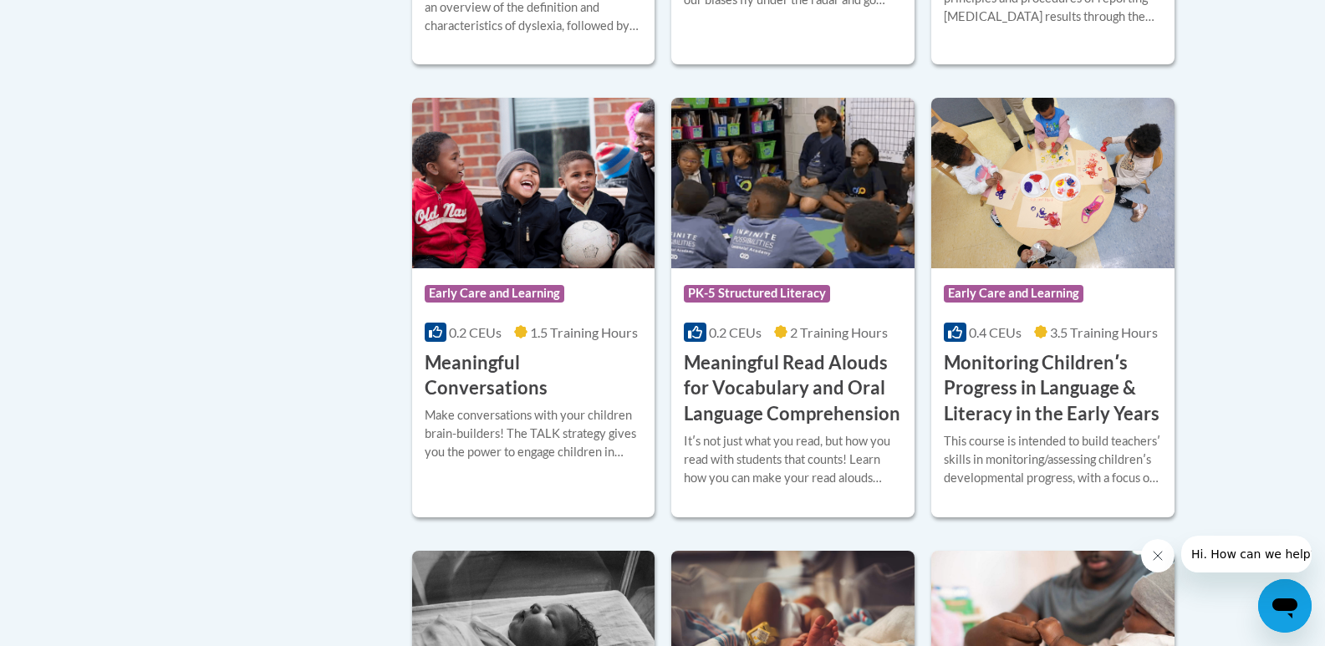
scroll to position [2572, 0]
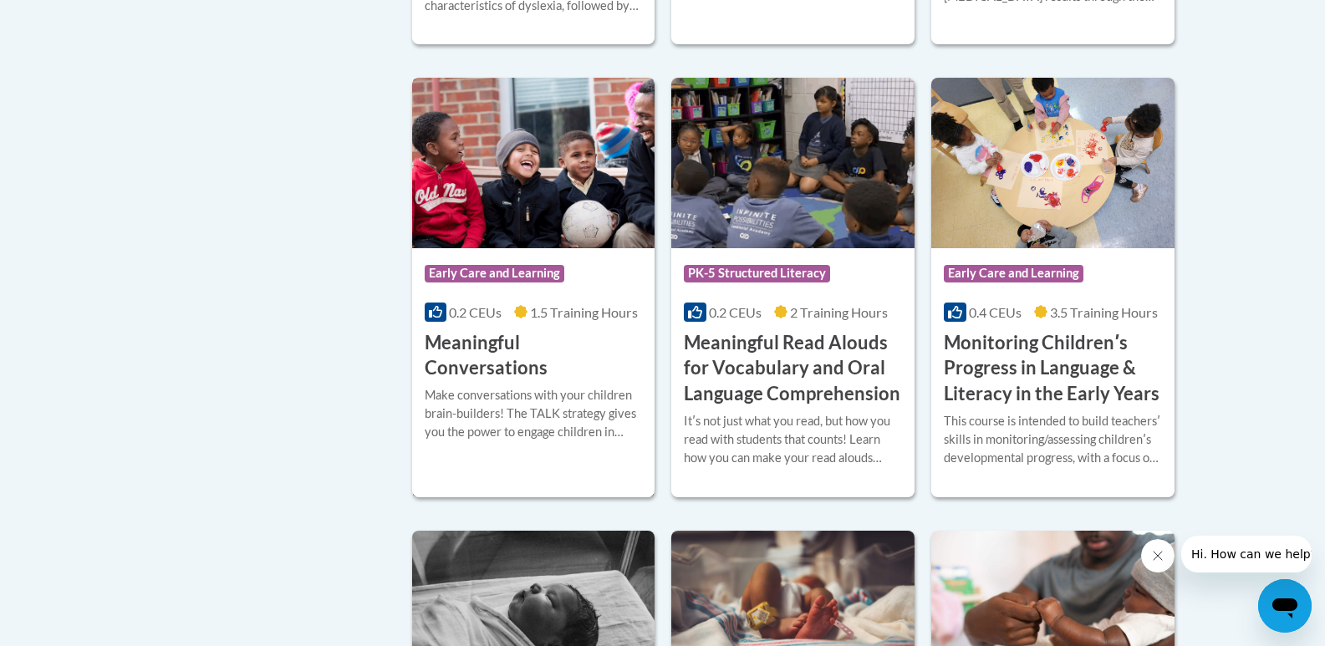
click at [573, 381] on h3 "Meaningful Conversations" at bounding box center [534, 356] width 218 height 52
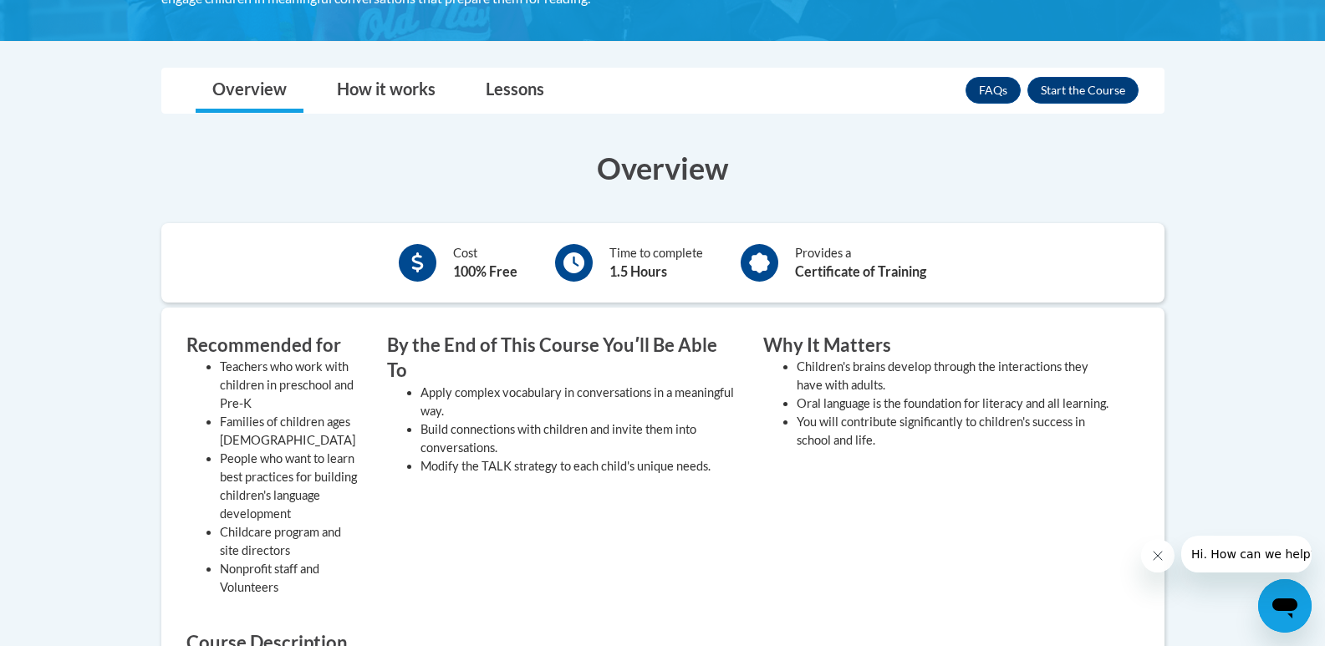
scroll to position [388, 0]
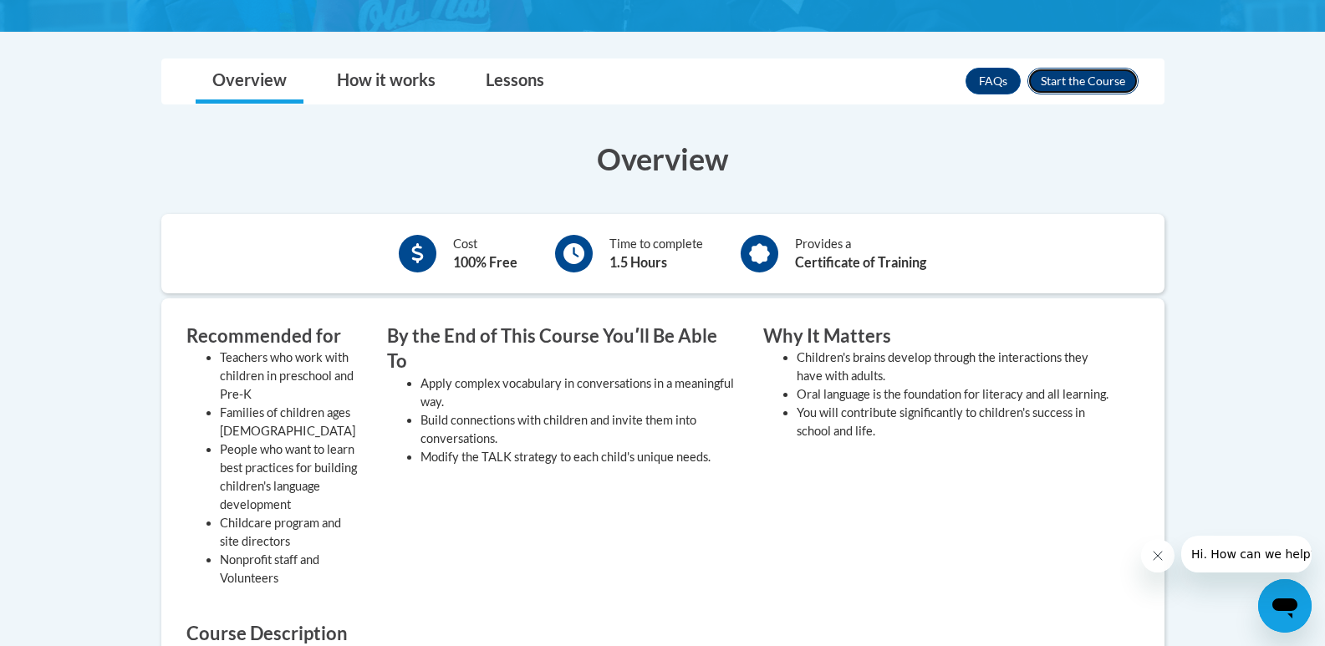
click at [1078, 84] on button "Enroll" at bounding box center [1082, 81] width 111 height 27
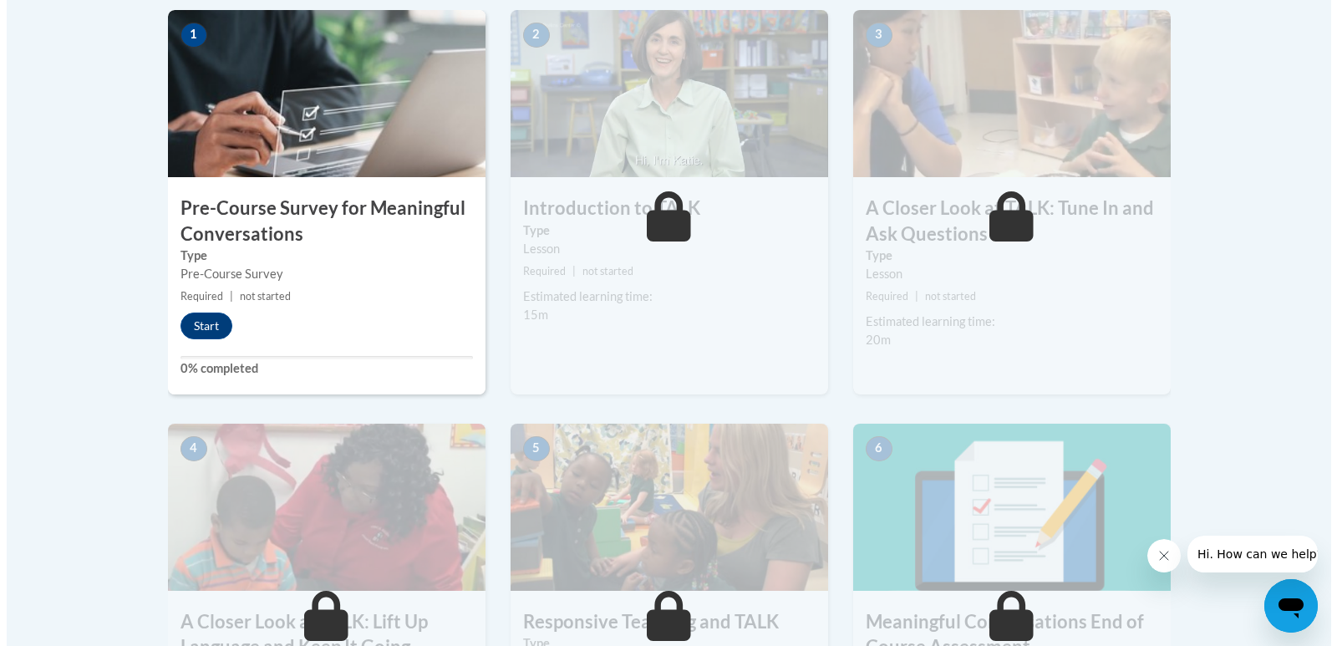
scroll to position [537, 0]
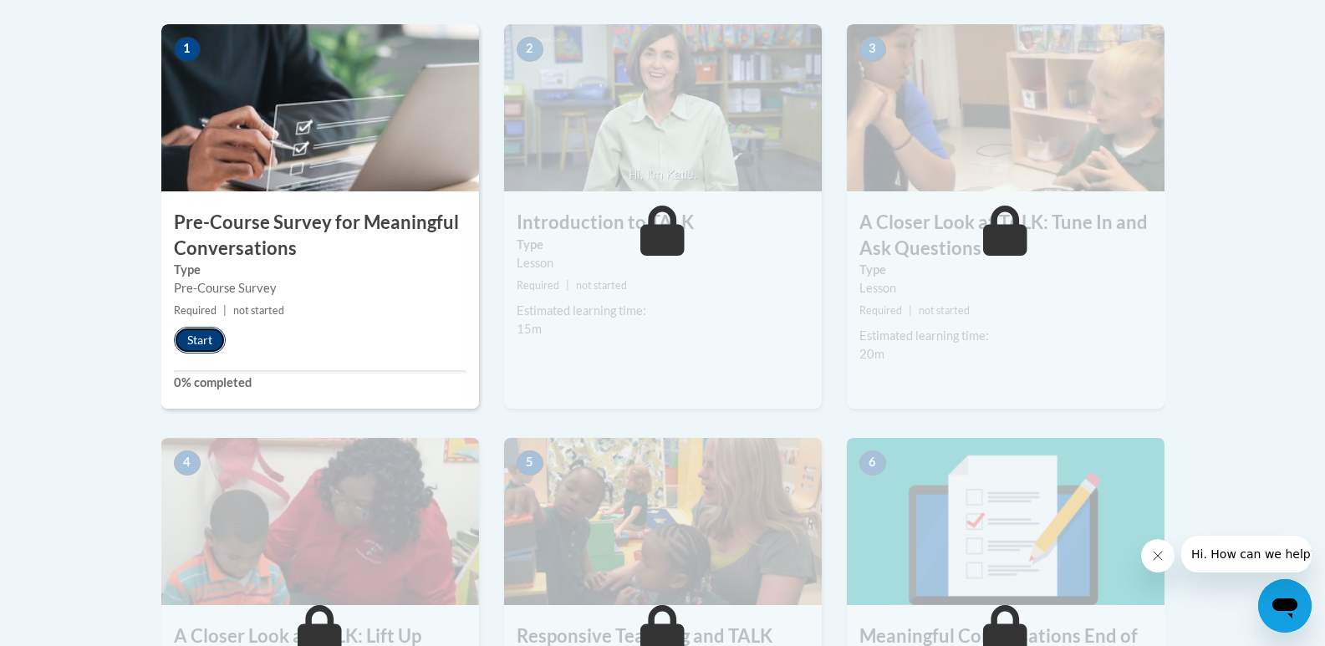
click at [196, 341] on button "Start" at bounding box center [200, 340] width 52 height 27
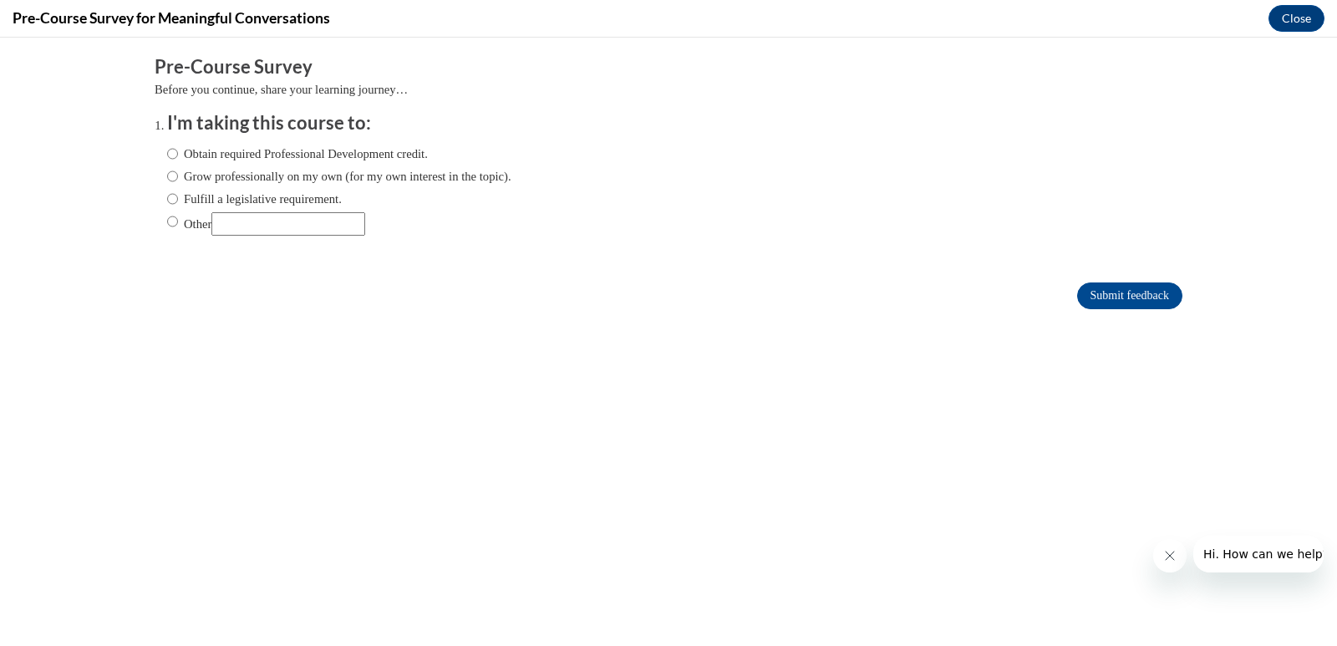
scroll to position [0, 0]
click at [221, 156] on label "Obtain required Professional Development credit." at bounding box center [297, 154] width 261 height 18
click at [178, 156] on input "Obtain required Professional Development credit." at bounding box center [172, 154] width 11 height 18
radio input "true"
click at [172, 198] on label "Fulfill a legislative requirement." at bounding box center [254, 199] width 175 height 18
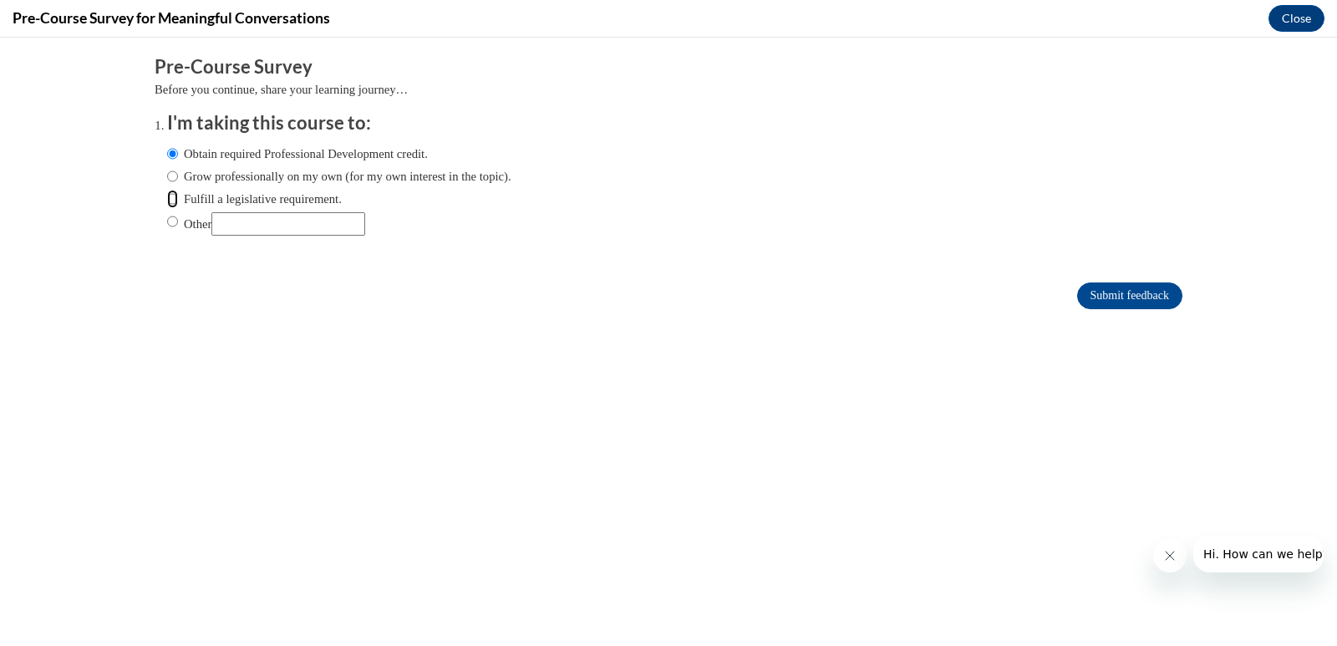
click at [172, 198] on input "Fulfill a legislative requirement." at bounding box center [172, 199] width 11 height 18
radio input "true"
click at [224, 156] on label "Obtain required Professional Development credit." at bounding box center [297, 154] width 261 height 18
click at [178, 156] on input "Obtain required Professional Development credit." at bounding box center [172, 154] width 11 height 18
radio input "true"
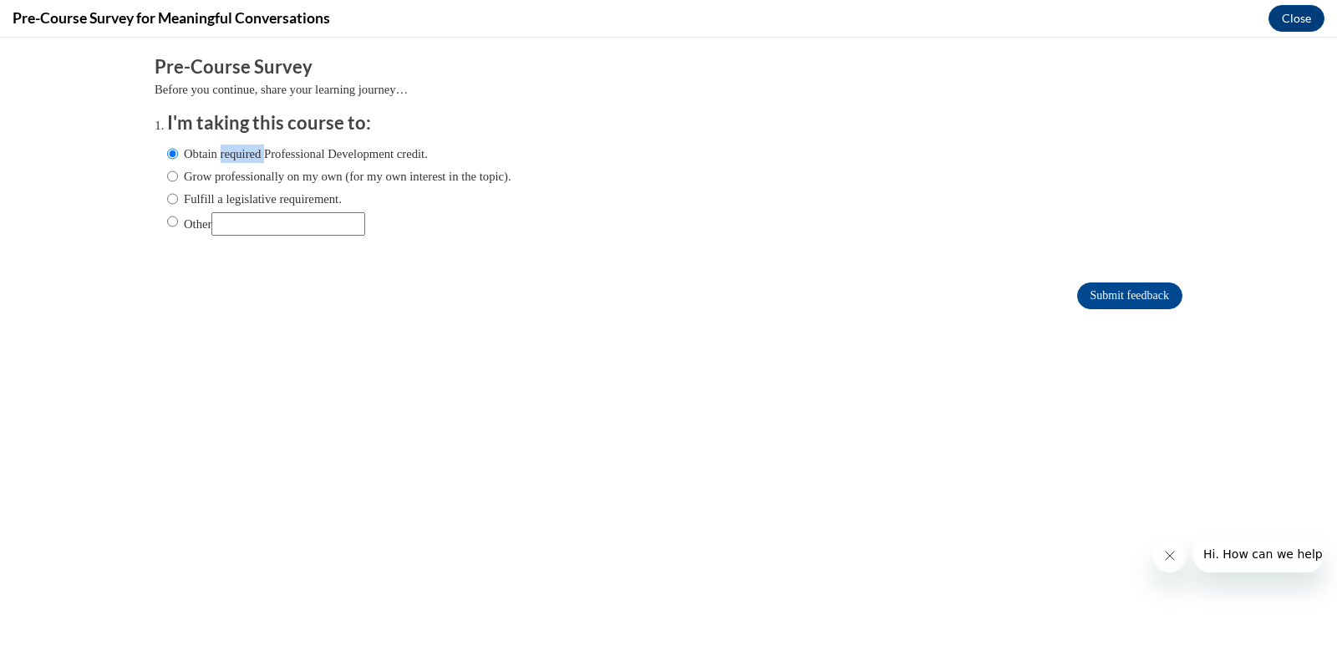
click at [224, 156] on label "Obtain required Professional Development credit." at bounding box center [297, 154] width 261 height 18
click at [178, 156] on input "Obtain required Professional Development credit." at bounding box center [172, 154] width 11 height 18
click at [224, 156] on label "Obtain required Professional Development credit." at bounding box center [297, 154] width 261 height 18
click at [178, 156] on input "Obtain required Professional Development credit." at bounding box center [172, 154] width 11 height 18
click at [680, 233] on div "Obtain required Professional Development credit. Grow professionally on my own …" at bounding box center [668, 192] width 1003 height 113
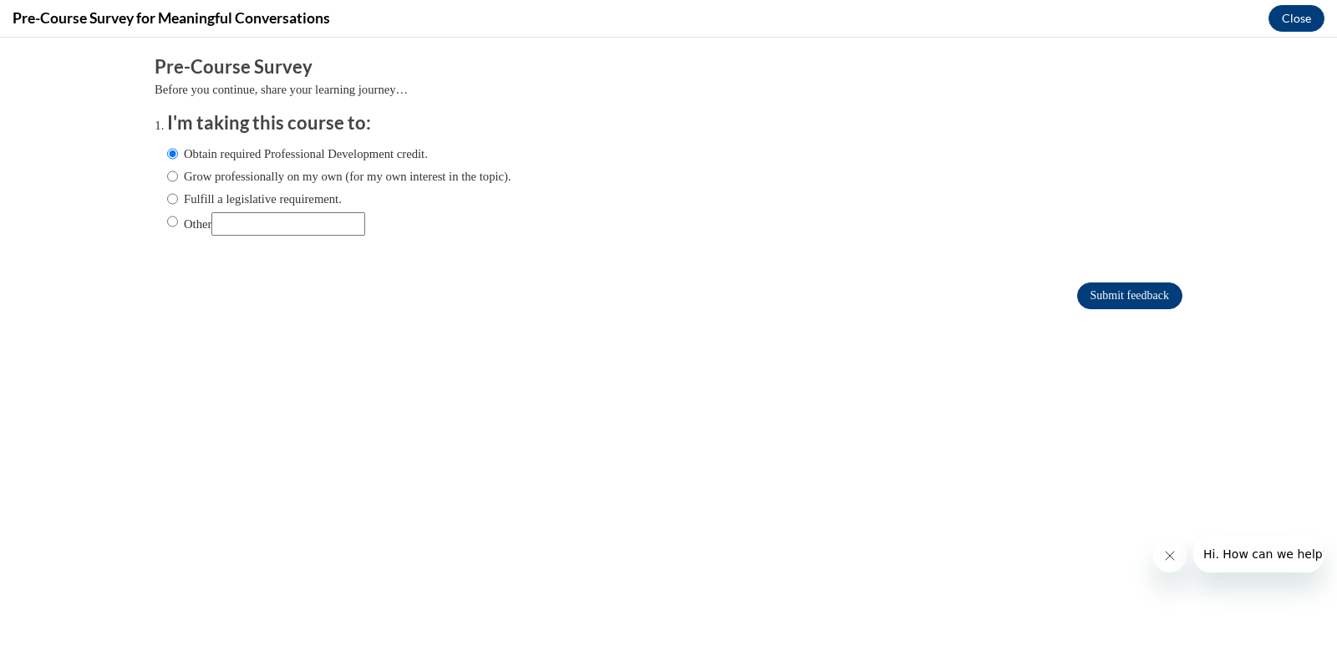
click at [1077, 299] on input "Submit feedback" at bounding box center [1129, 296] width 105 height 27
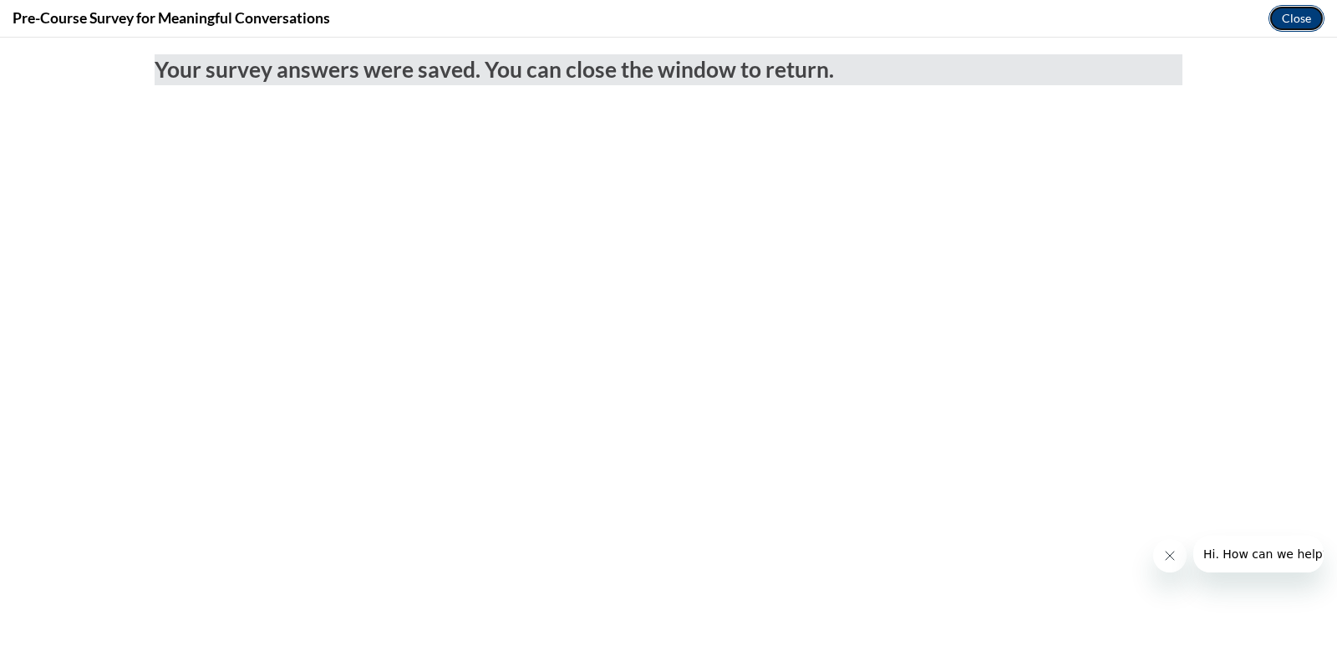
click at [1310, 13] on button "Close" at bounding box center [1297, 18] width 56 height 27
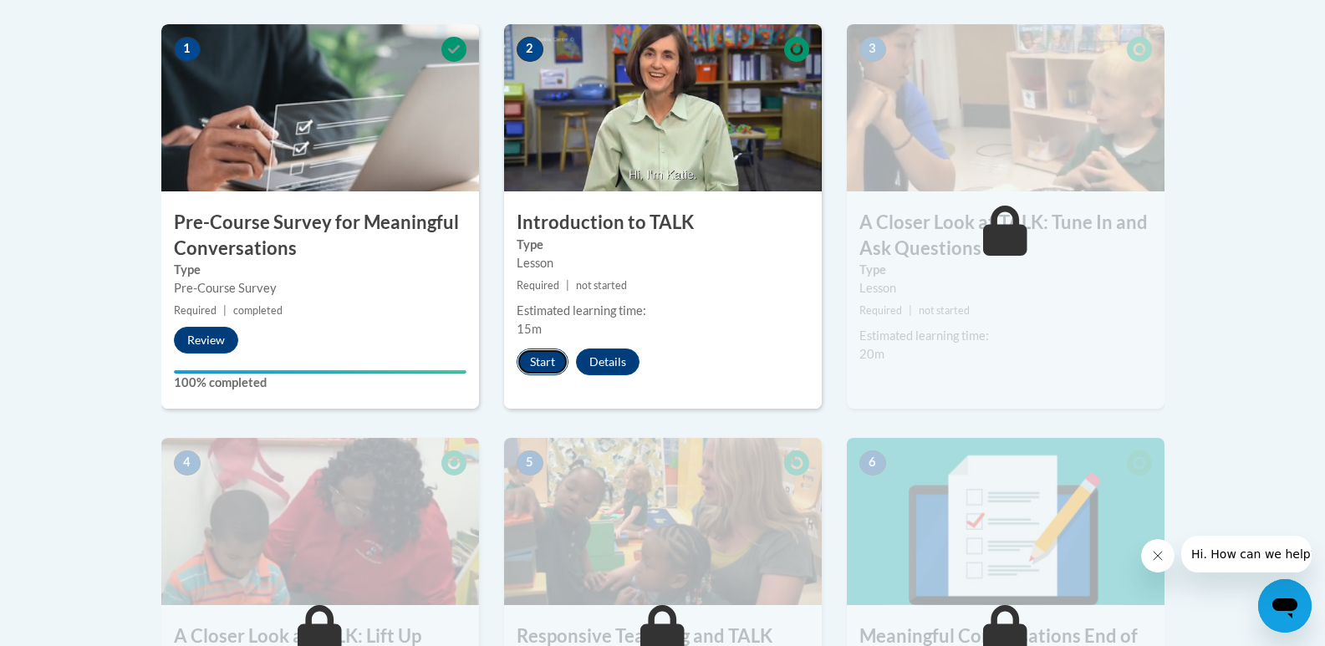
click at [542, 367] on button "Start" at bounding box center [543, 362] width 52 height 27
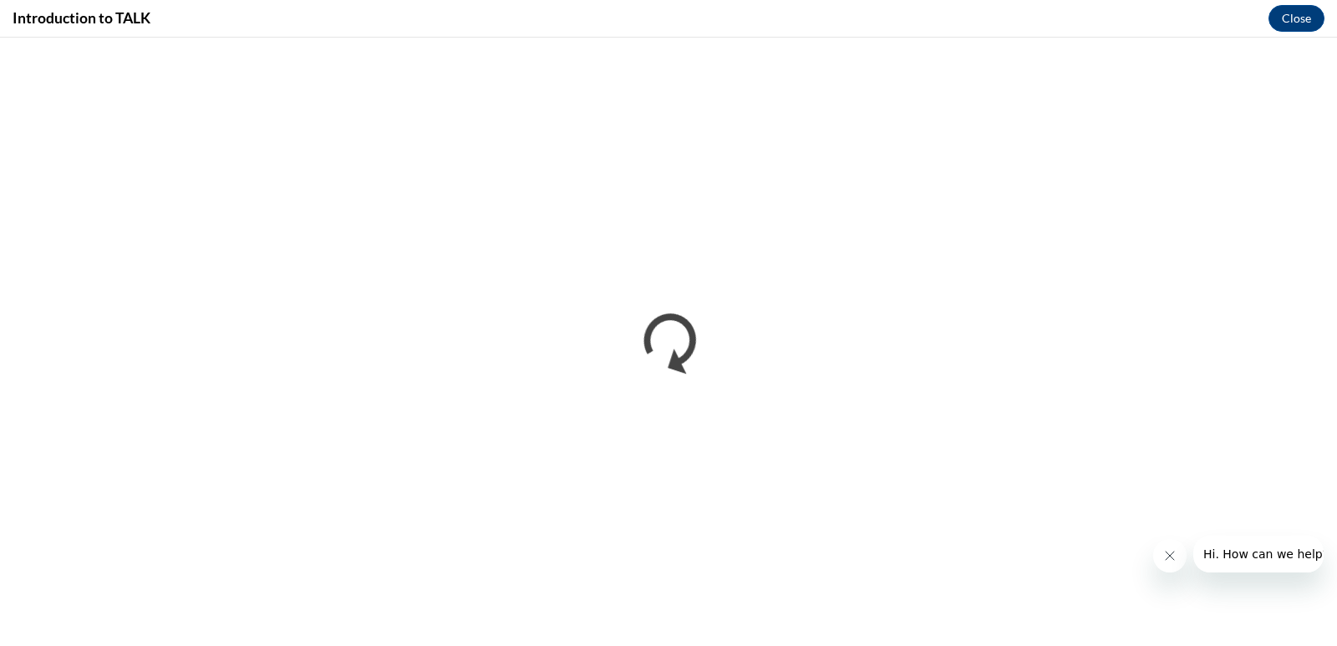
click at [1164, 552] on icon "Close message from company" at bounding box center [1169, 555] width 13 height 13
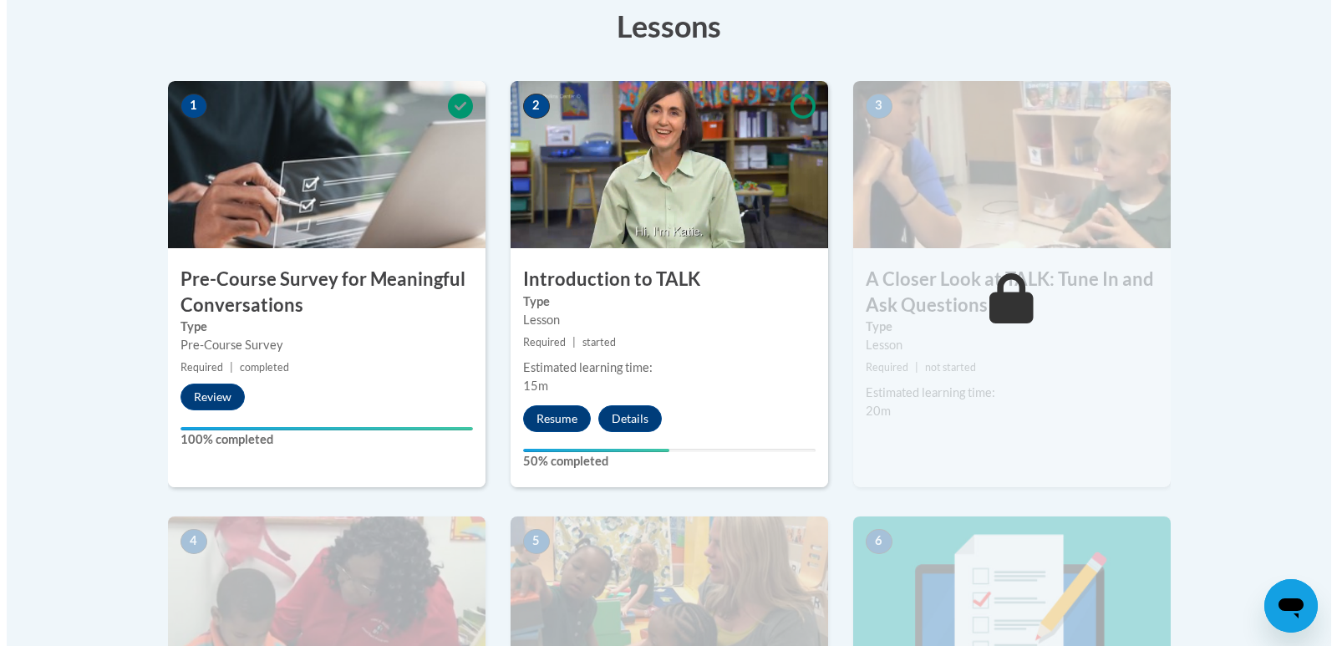
scroll to position [541, 0]
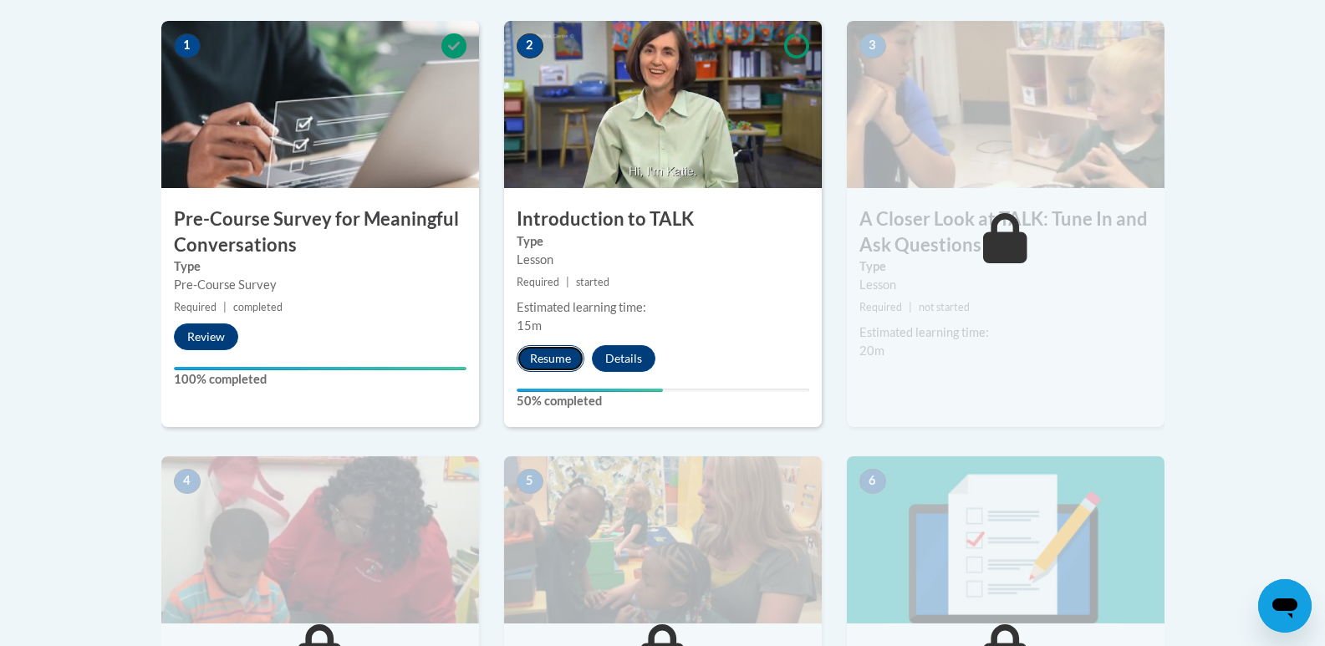
click at [567, 359] on button "Resume" at bounding box center [551, 358] width 68 height 27
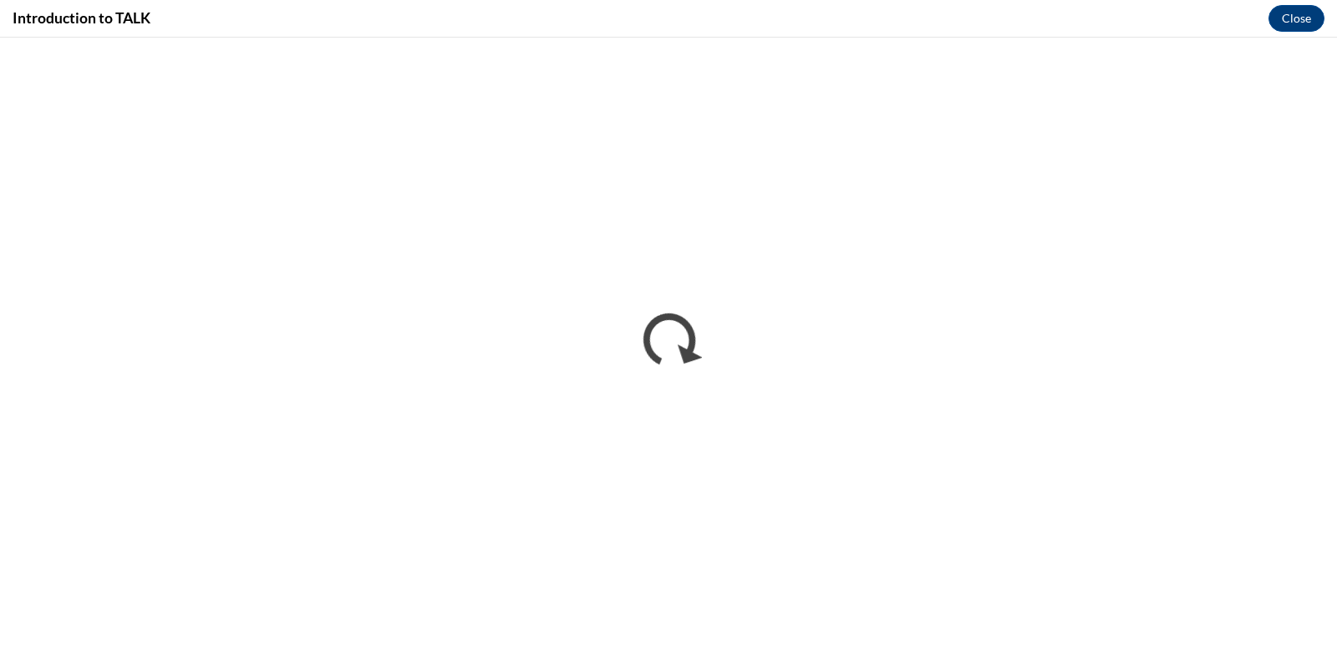
scroll to position [0, 0]
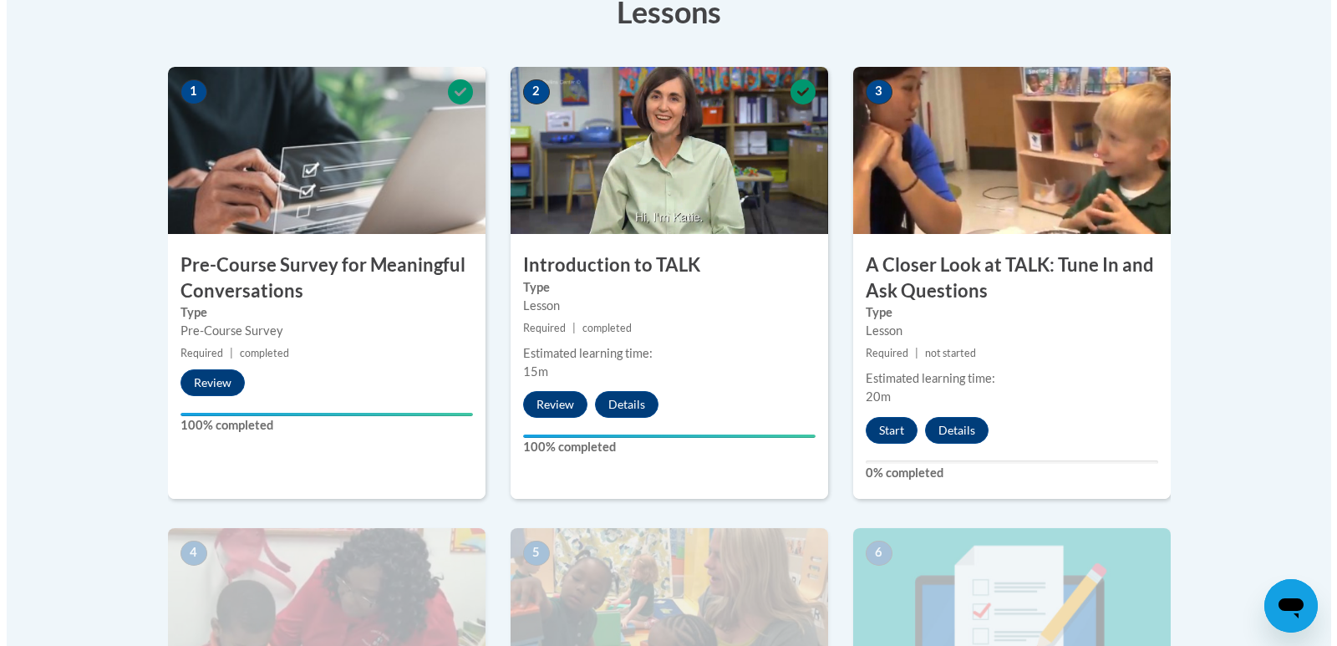
scroll to position [565, 0]
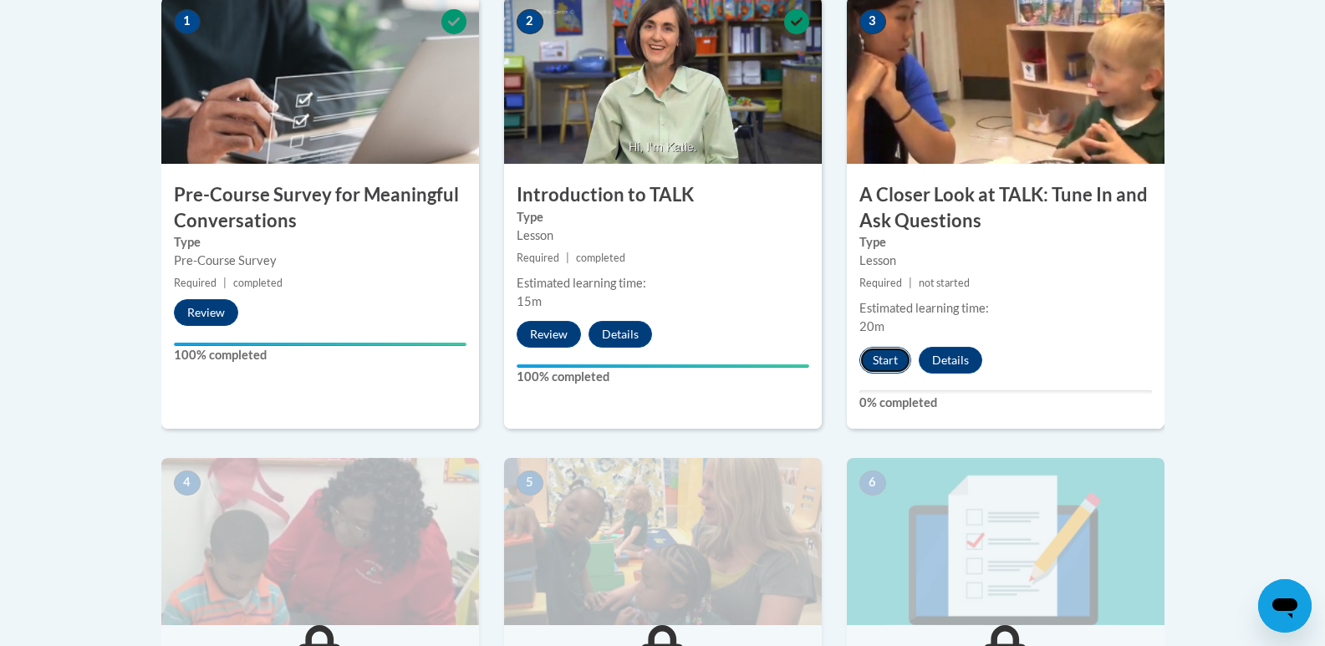
click at [890, 351] on button "Start" at bounding box center [885, 360] width 52 height 27
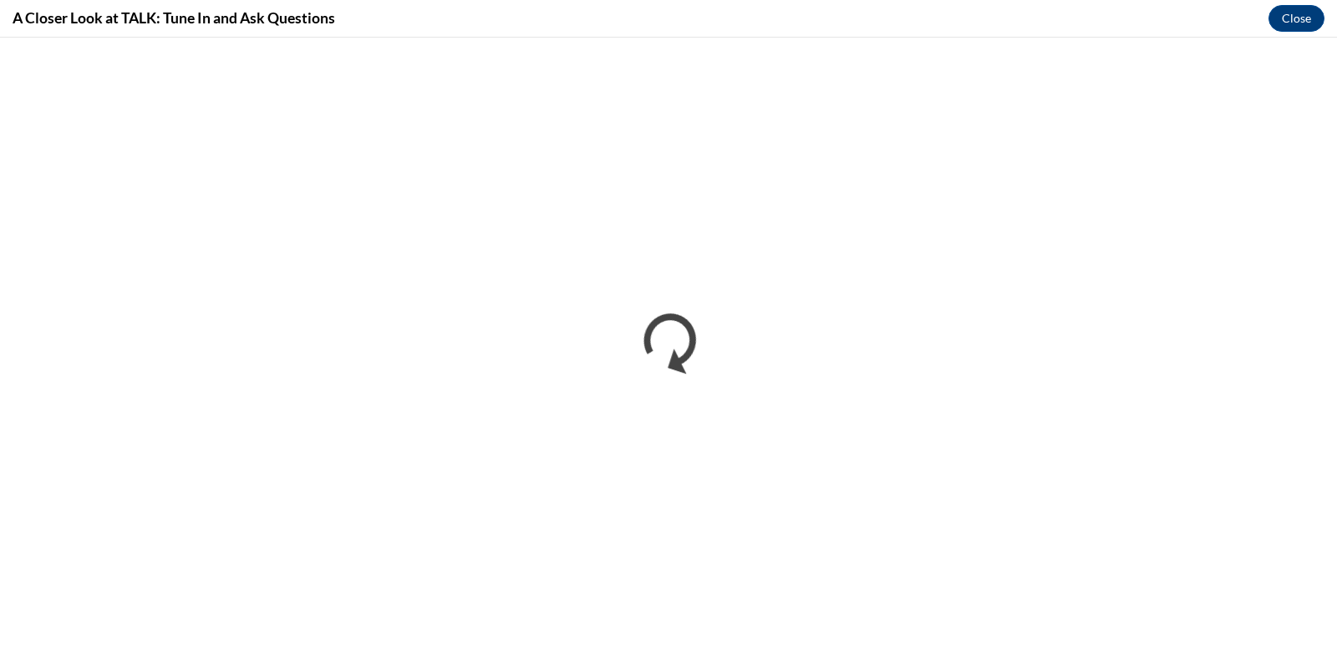
scroll to position [0, 0]
